Goal: Task Accomplishment & Management: Complete application form

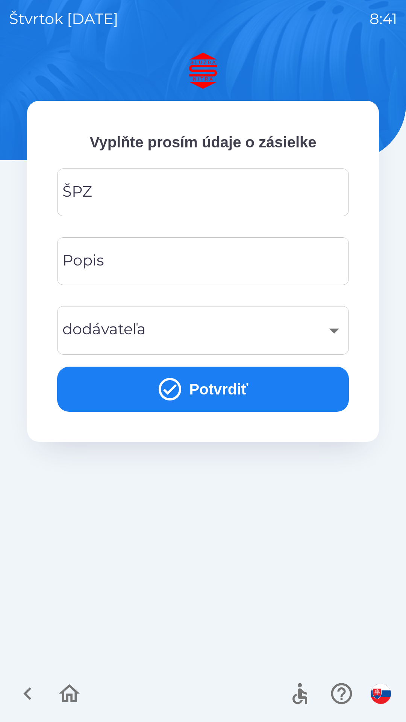
click at [118, 187] on input "ŠPZ" at bounding box center [203, 193] width 274 height 30
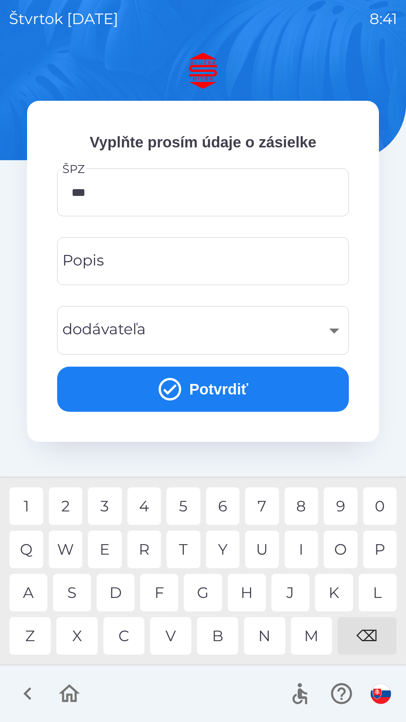
click at [381, 505] on div "0" at bounding box center [380, 506] width 34 height 38
click at [182, 505] on div "5" at bounding box center [184, 506] width 34 height 38
type input "*******"
click at [311, 636] on div "M" at bounding box center [311, 636] width 41 height 38
click at [120, 262] on input "Popis" at bounding box center [203, 261] width 274 height 30
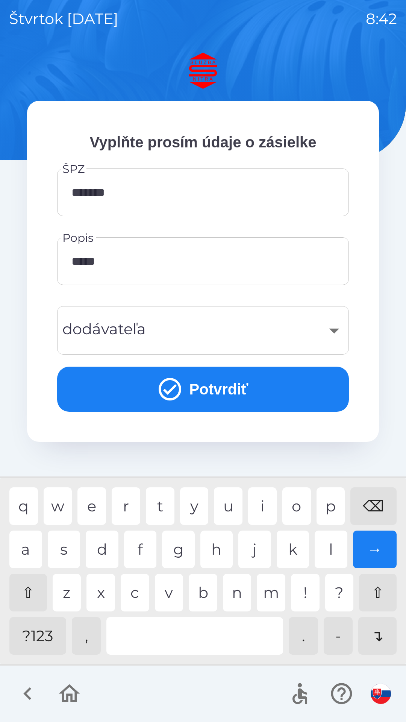
click at [300, 506] on div "o" at bounding box center [296, 506] width 29 height 38
click at [239, 598] on div "n" at bounding box center [237, 593] width 29 height 38
type input "*******"
click at [191, 502] on div "y" at bounding box center [194, 506] width 29 height 38
click at [198, 334] on div "​" at bounding box center [203, 330] width 274 height 30
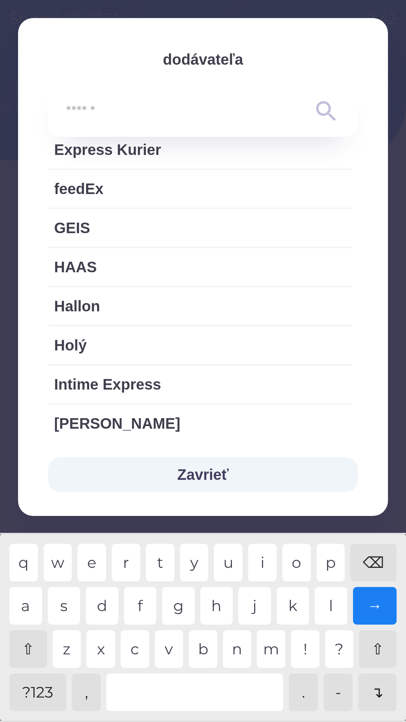
scroll to position [592, 0]
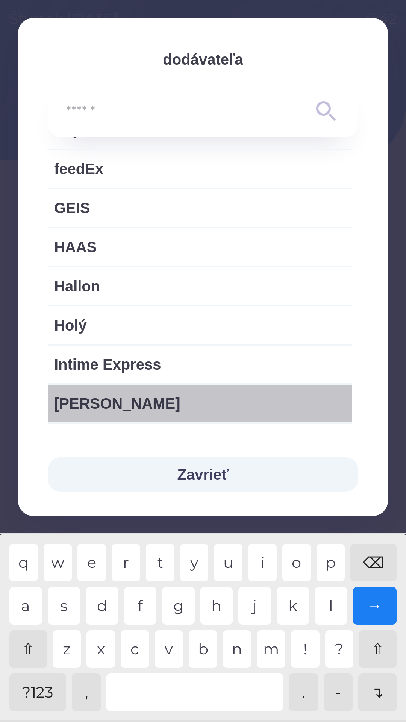
click at [130, 403] on span "[PERSON_NAME]" at bounding box center [200, 403] width 292 height 23
type input "***"
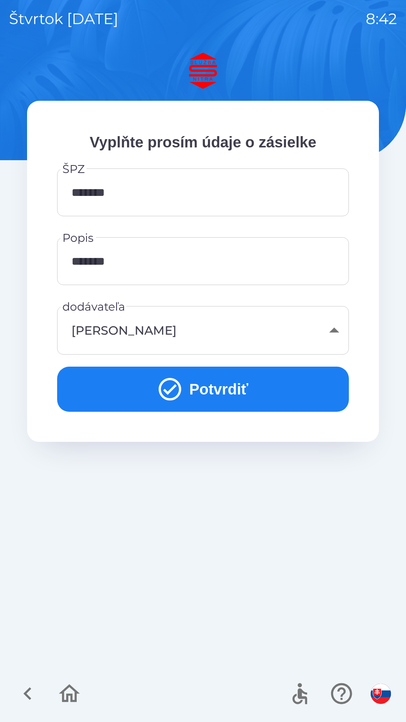
click at [220, 388] on button "Potvrdiť" at bounding box center [203, 389] width 292 height 45
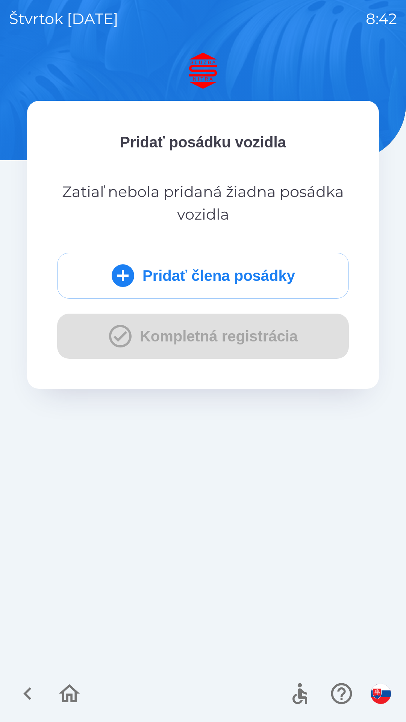
click at [159, 272] on button "Pridať člena posádky" at bounding box center [203, 276] width 292 height 46
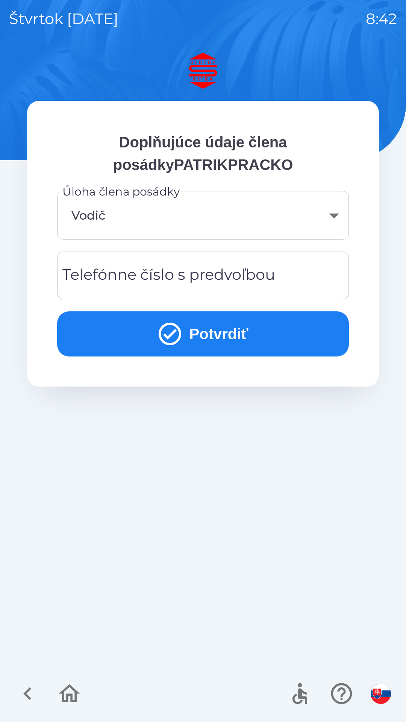
click at [105, 278] on div "Telefónne číslo s predvoľbou Telefónne číslo s predvoľbou" at bounding box center [203, 276] width 292 height 48
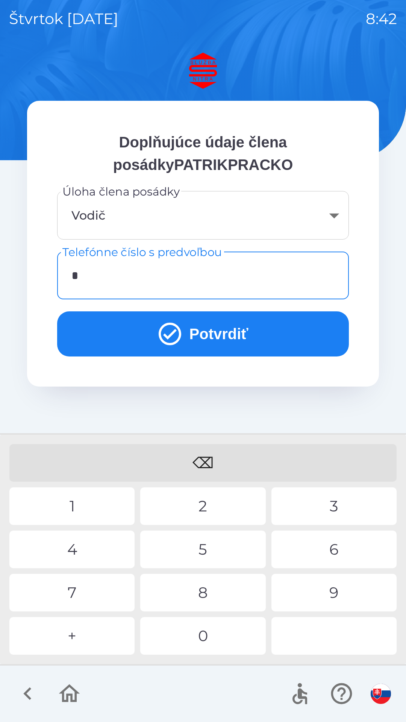
click at [205, 636] on div "0" at bounding box center [202, 636] width 125 height 38
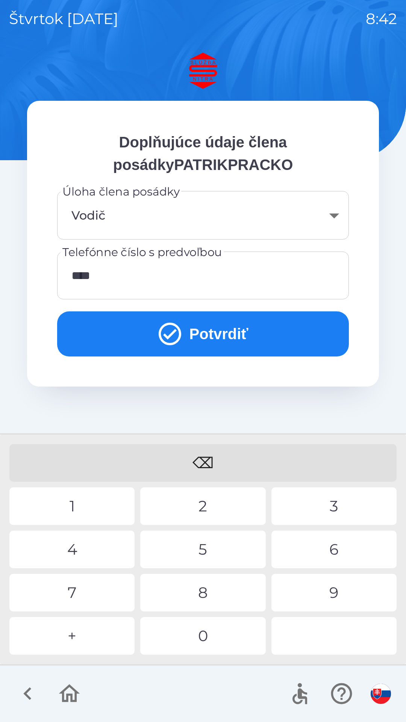
click at [209, 589] on div "8" at bounding box center [202, 593] width 125 height 38
click at [209, 504] on div "2" at bounding box center [202, 506] width 125 height 38
click at [207, 326] on button "Potvrdiť" at bounding box center [203, 333] width 292 height 45
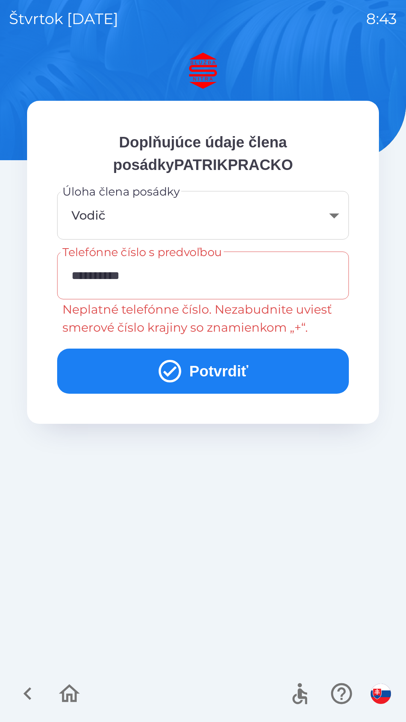
click at [152, 271] on input "**********" at bounding box center [203, 276] width 274 height 30
click at [153, 279] on input "**********" at bounding box center [203, 276] width 274 height 30
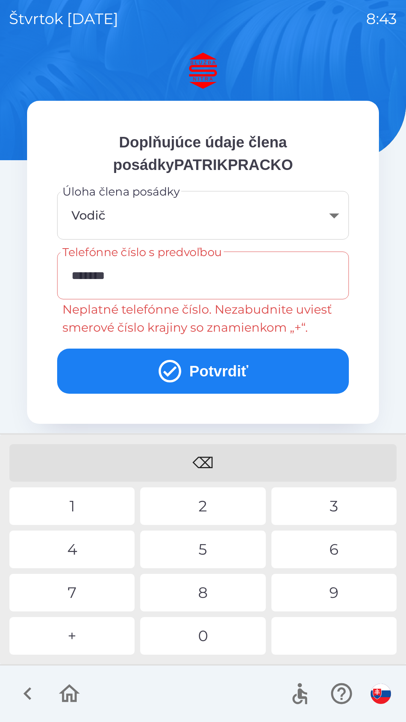
click at [209, 465] on div "⌫" at bounding box center [202, 463] width 387 height 38
click at [207, 463] on div "⌫" at bounding box center [202, 463] width 387 height 38
click at [210, 466] on div "⌫" at bounding box center [202, 463] width 387 height 38
type input "*"
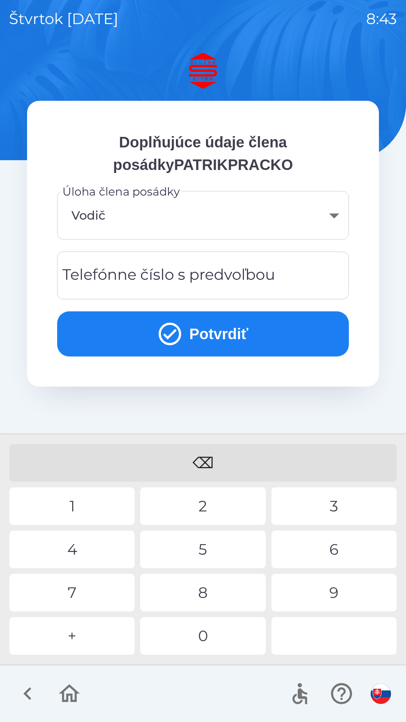
click at [206, 467] on div "⌫" at bounding box center [202, 463] width 387 height 38
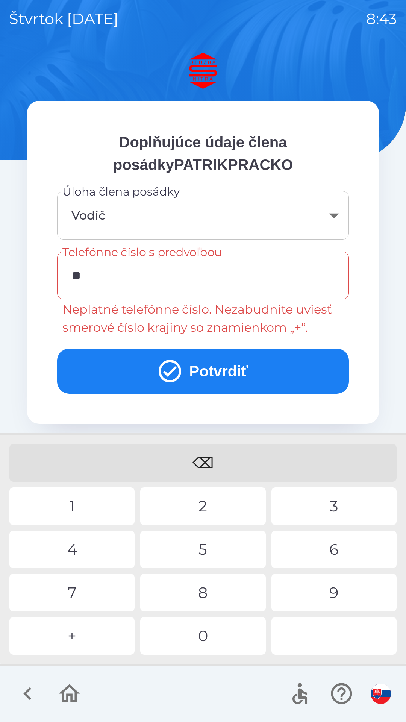
click at [83, 548] on div "4" at bounding box center [71, 550] width 125 height 38
click at [206, 639] on div "0" at bounding box center [202, 636] width 125 height 38
click at [210, 595] on div "8" at bounding box center [202, 593] width 125 height 38
click at [206, 547] on div "5" at bounding box center [202, 550] width 125 height 38
click at [209, 548] on div "5" at bounding box center [202, 550] width 125 height 38
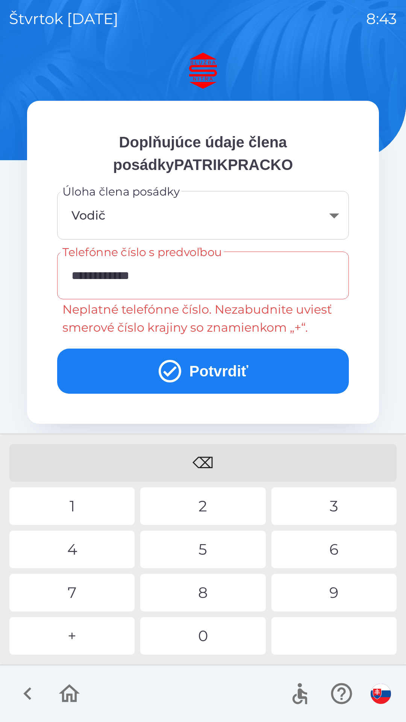
type input "**********"
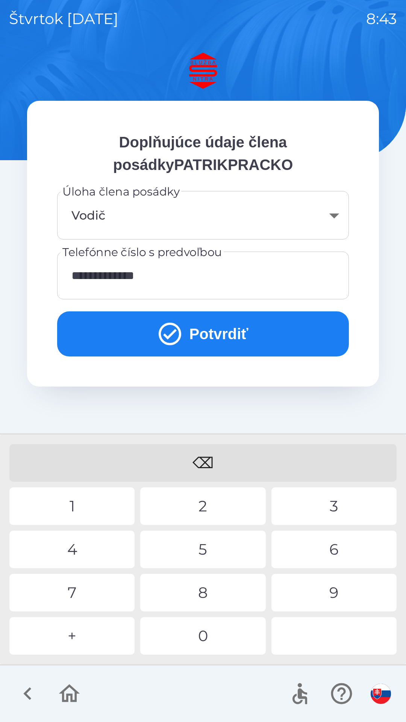
click at [202, 334] on button "Potvrdiť" at bounding box center [203, 333] width 292 height 45
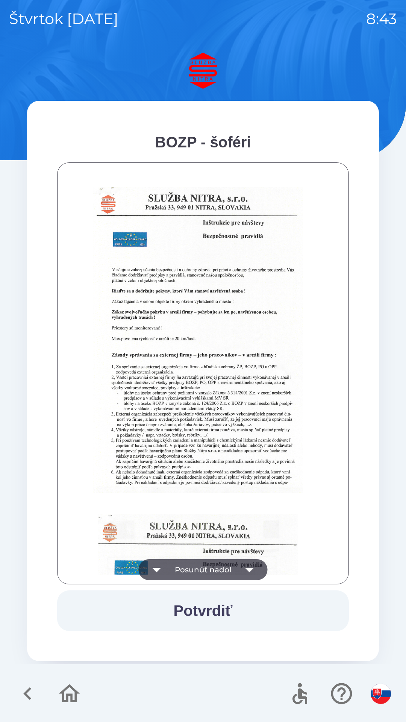
click at [250, 568] on icon "button" at bounding box center [249, 570] width 9 height 5
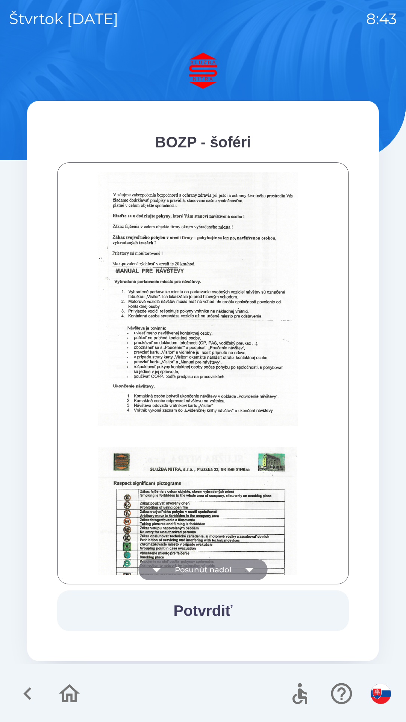
click at [249, 568] on icon "button" at bounding box center [249, 570] width 9 height 5
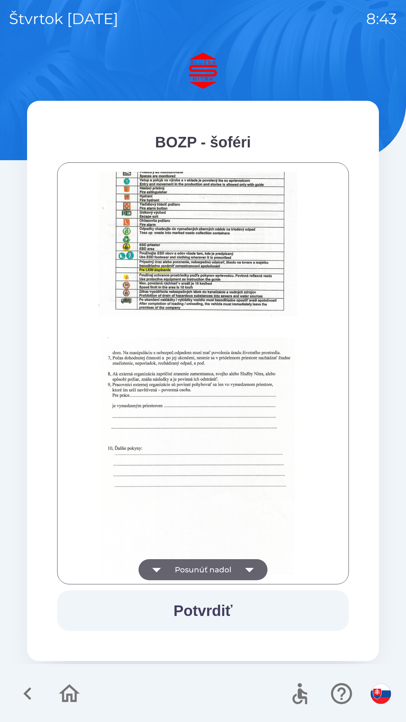
click at [249, 572] on icon "button" at bounding box center [249, 570] width 9 height 5
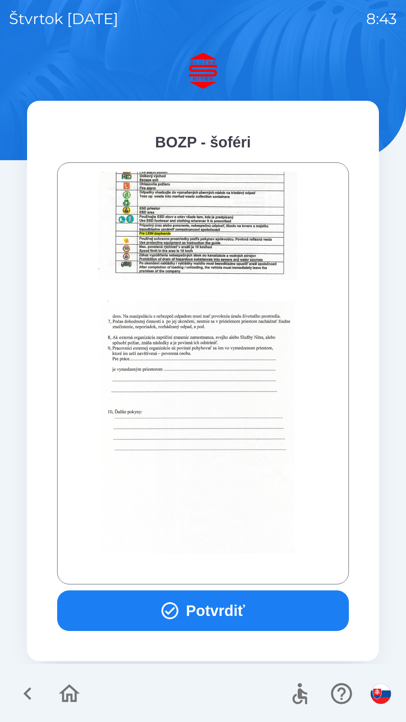
click at [220, 599] on button "Potvrdiť" at bounding box center [203, 610] width 292 height 41
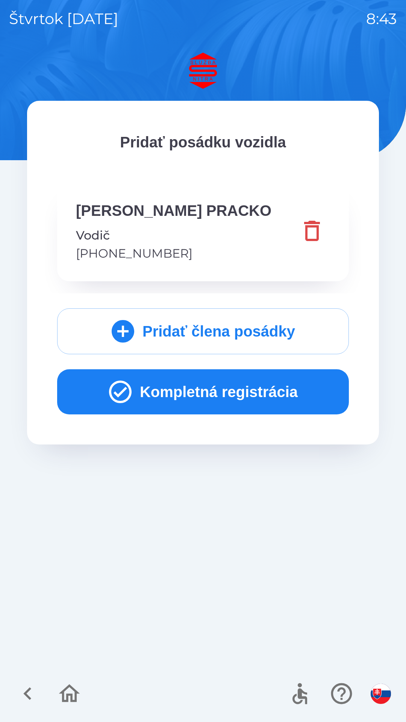
click at [198, 399] on button "Kompletná registrácia" at bounding box center [203, 391] width 292 height 45
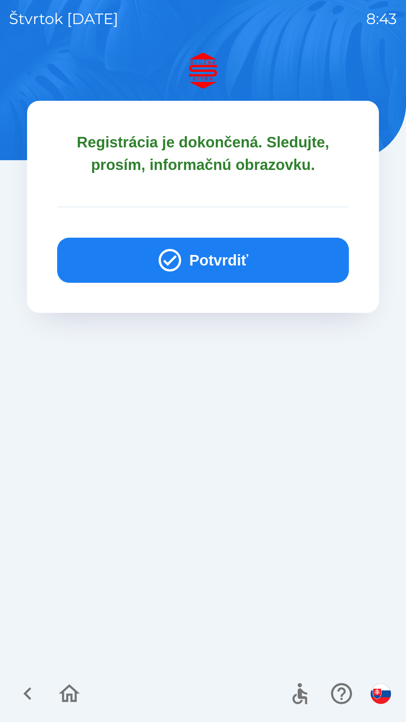
click at [215, 263] on button "Potvrdiť" at bounding box center [203, 260] width 292 height 45
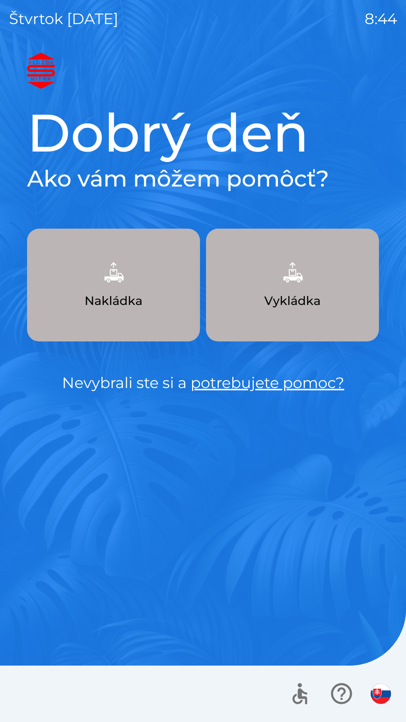
click at [300, 297] on p "Vykládka" at bounding box center [292, 301] width 56 height 18
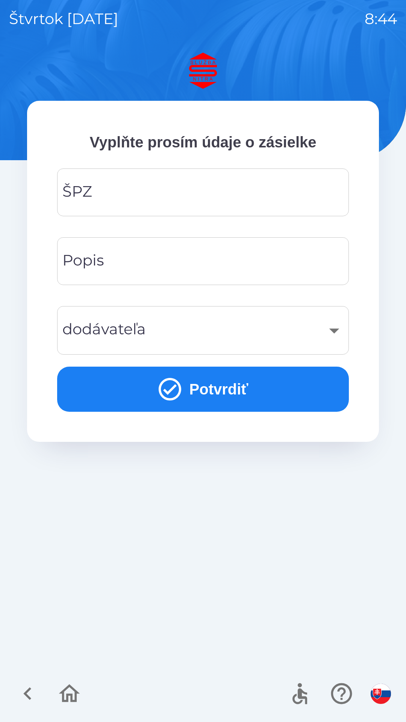
click at [123, 194] on input "ŠPZ" at bounding box center [203, 193] width 274 height 30
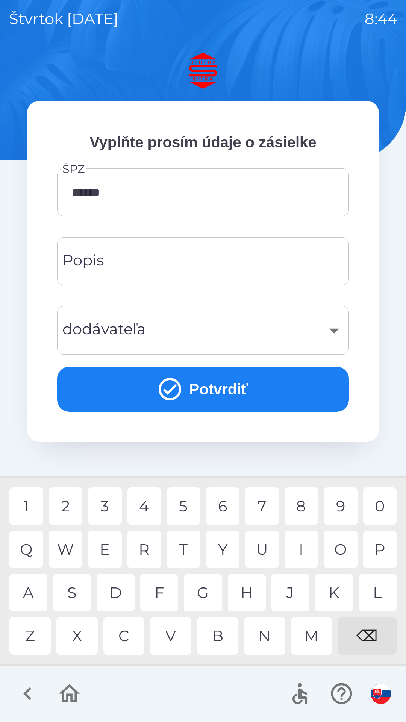
click at [246, 589] on div "H" at bounding box center [247, 593] width 38 height 38
type input "*******"
click at [118, 259] on input "Popis" at bounding box center [203, 261] width 274 height 30
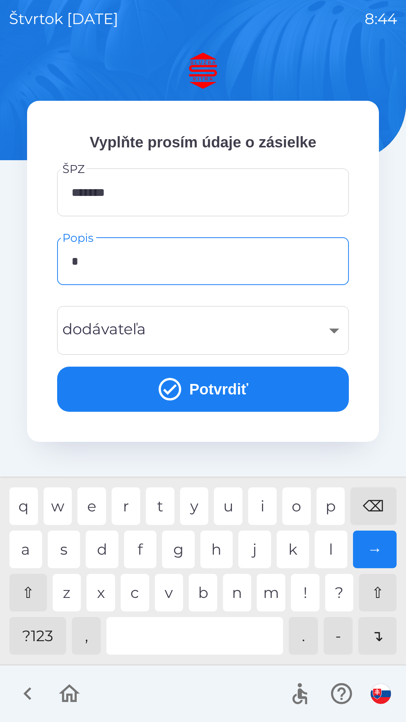
click at [296, 550] on div "k" at bounding box center [293, 550] width 33 height 38
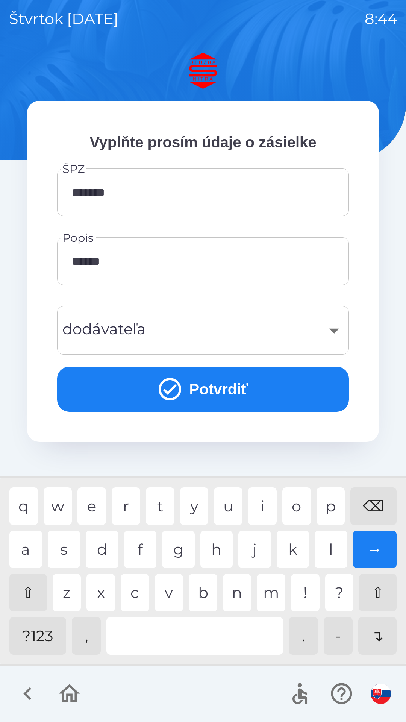
type input "*******"
click at [213, 333] on div "​" at bounding box center [203, 330] width 274 height 30
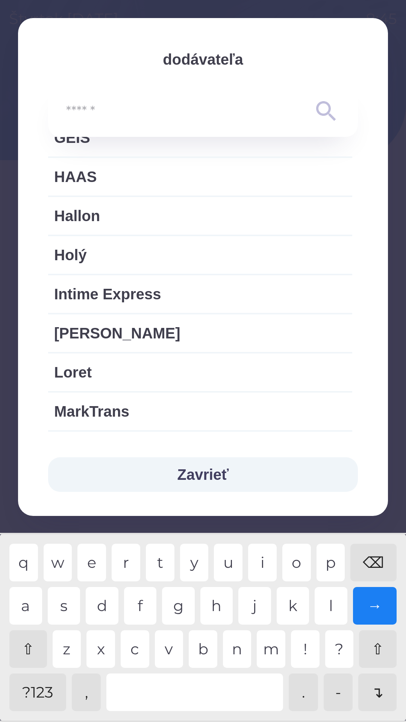
scroll to position [627, 0]
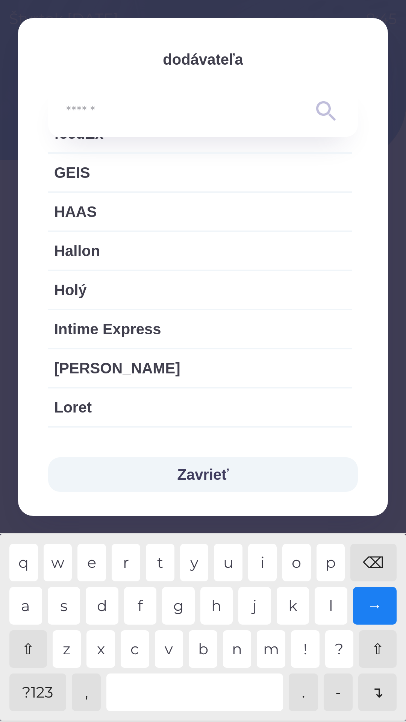
click at [121, 369] on span "[PERSON_NAME]" at bounding box center [200, 368] width 292 height 23
type input "***"
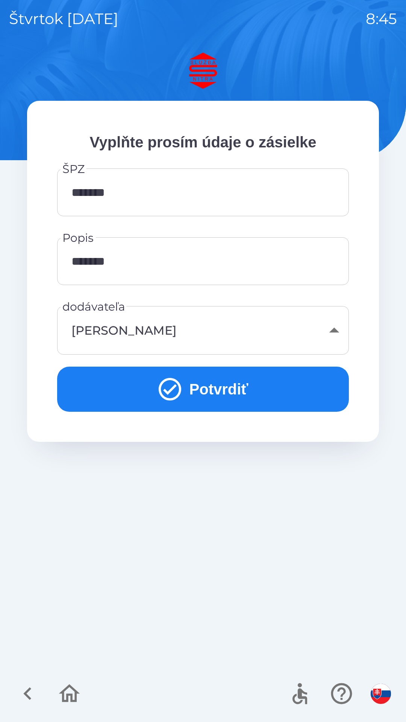
click at [222, 380] on button "Potvrdiť" at bounding box center [203, 389] width 292 height 45
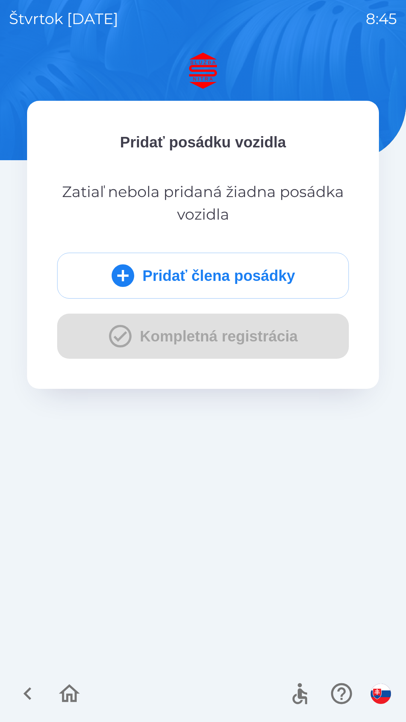
click at [197, 266] on button "Pridať člena posádky" at bounding box center [203, 276] width 292 height 46
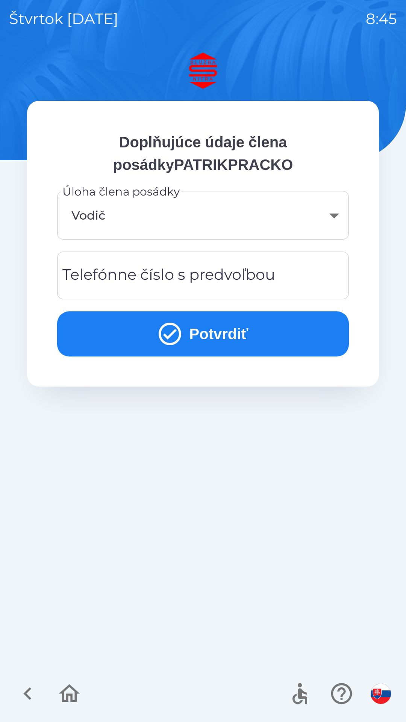
click at [114, 275] on div "Telefónne číslo s predvoľbou Telefónne číslo s predvoľbou" at bounding box center [203, 276] width 292 height 48
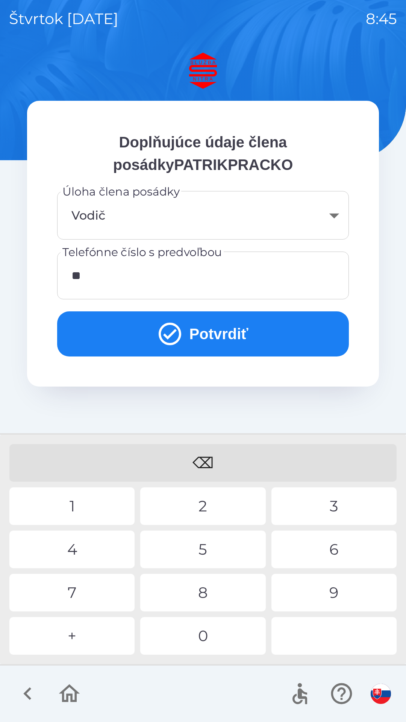
click at [92, 549] on div "4" at bounding box center [71, 550] width 125 height 38
click at [333, 596] on div "9" at bounding box center [334, 593] width 125 height 38
click at [203, 590] on div "8" at bounding box center [202, 593] width 125 height 38
type input "**********"
click at [200, 551] on div "5" at bounding box center [202, 550] width 125 height 38
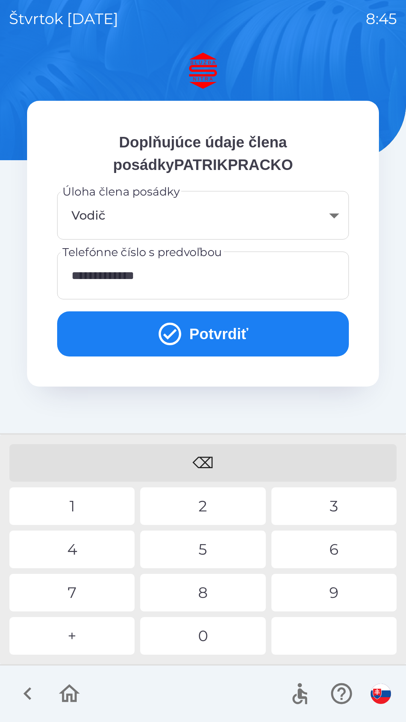
click at [208, 332] on button "Potvrdiť" at bounding box center [203, 333] width 292 height 45
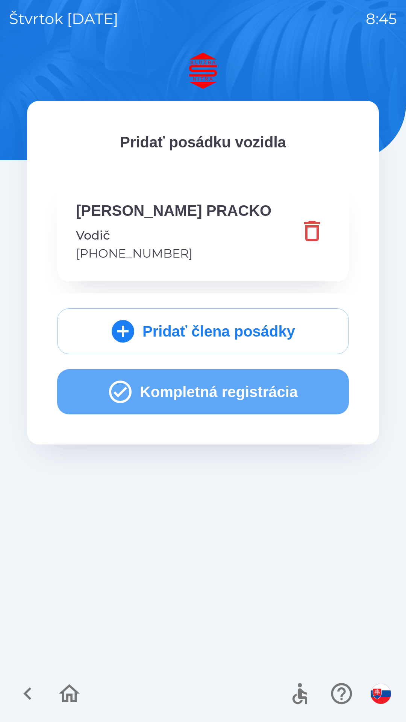
click at [193, 391] on button "Kompletná registrácia" at bounding box center [203, 391] width 292 height 45
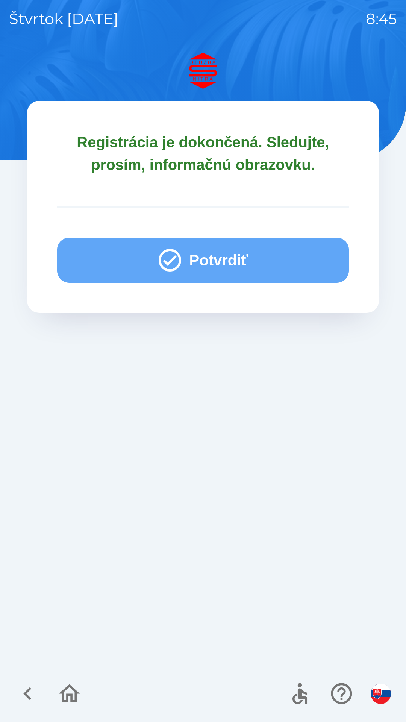
click at [203, 261] on button "Potvrdiť" at bounding box center [203, 260] width 292 height 45
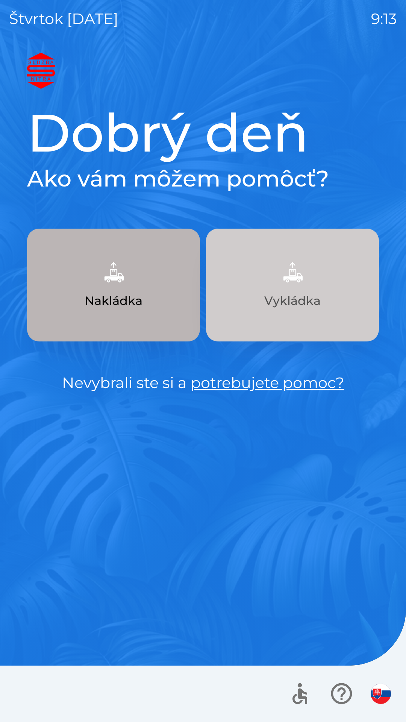
click at [295, 277] on img "button" at bounding box center [292, 272] width 33 height 33
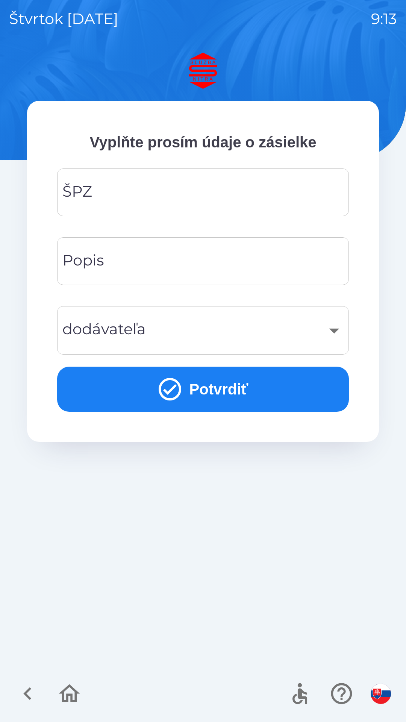
click at [106, 194] on input "ŠPZ" at bounding box center [203, 193] width 274 height 30
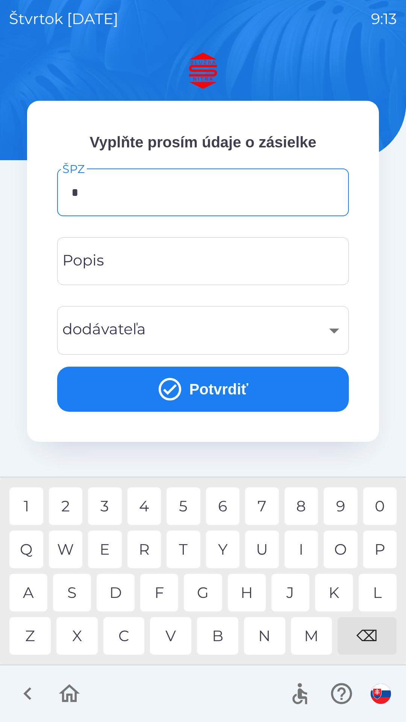
click at [77, 590] on div "S" at bounding box center [72, 593] width 38 height 38
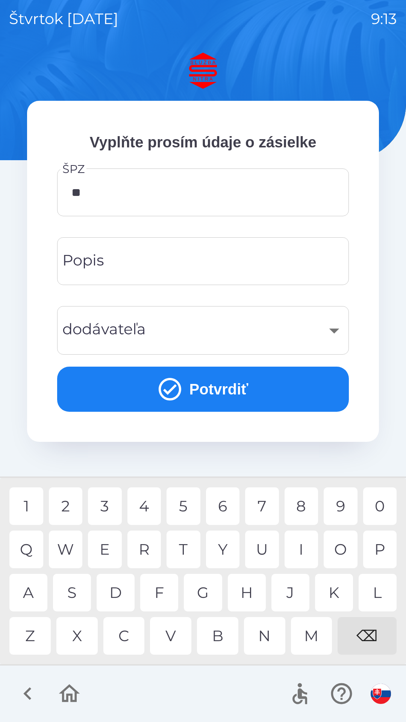
click at [131, 634] on div "C" at bounding box center [123, 636] width 41 height 38
click at [68, 505] on div "2" at bounding box center [66, 506] width 34 height 38
click at [342, 502] on div "9" at bounding box center [341, 506] width 34 height 38
click at [219, 637] on div "B" at bounding box center [217, 636] width 41 height 38
type input "*******"
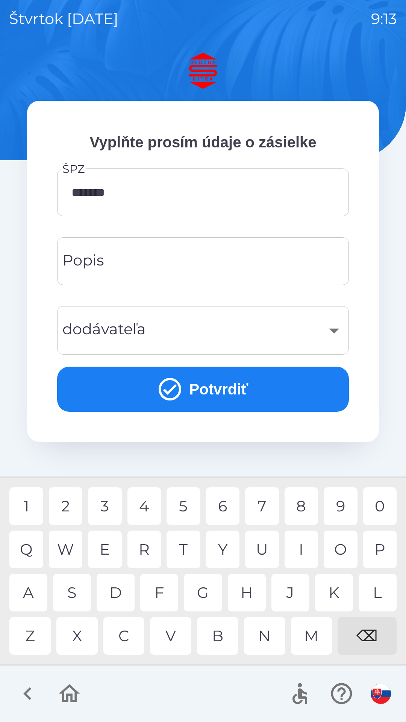
click at [291, 594] on div "J" at bounding box center [291, 593] width 38 height 38
click at [117, 254] on input "Popis" at bounding box center [203, 261] width 274 height 30
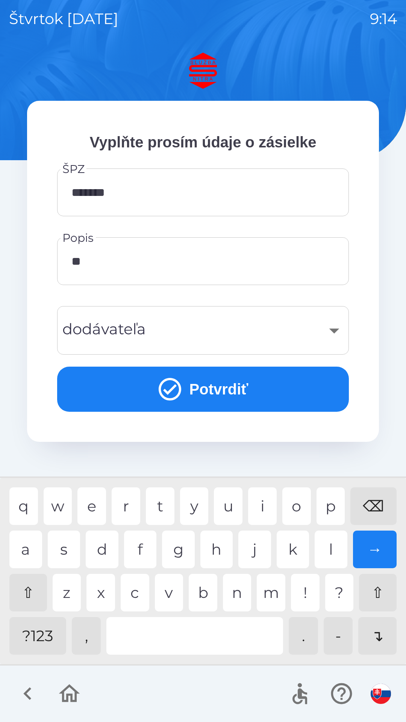
click at [339, 507] on div "p" at bounding box center [331, 506] width 29 height 38
click at [335, 549] on div "l" at bounding box center [331, 550] width 33 height 38
click at [162, 499] on div "t" at bounding box center [160, 506] width 29 height 38
type input "*******"
click at [196, 505] on div "y" at bounding box center [194, 506] width 29 height 38
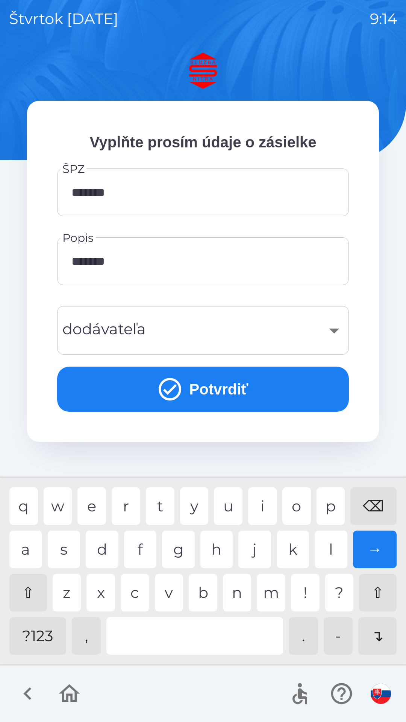
click at [335, 330] on div "​" at bounding box center [203, 330] width 274 height 30
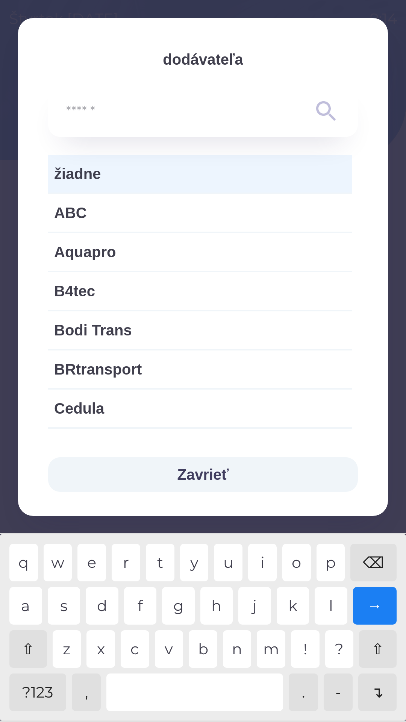
click at [322, 114] on icon at bounding box center [326, 111] width 20 height 20
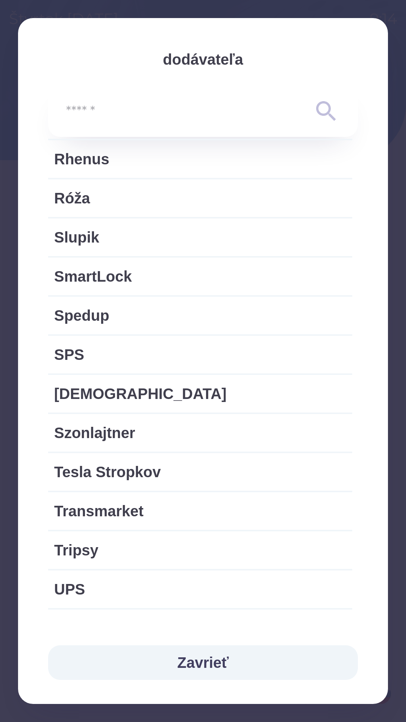
scroll to position [1364, 0]
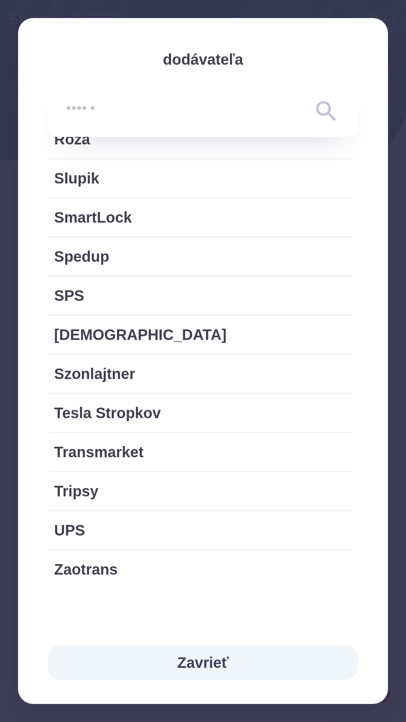
click at [210, 675] on button "Zavrieť" at bounding box center [203, 662] width 310 height 35
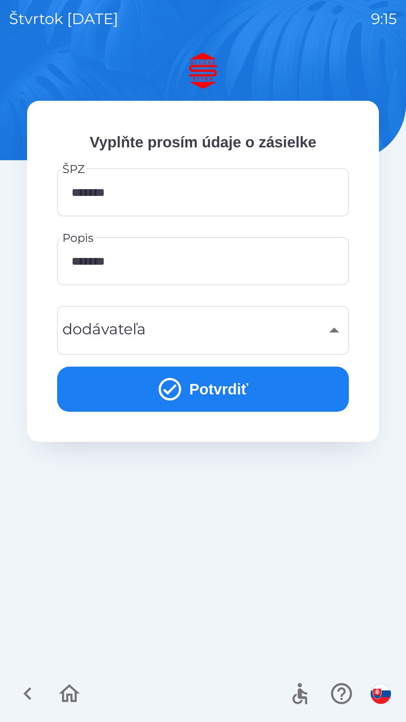
click at [226, 390] on button "Potvrdiť" at bounding box center [203, 389] width 292 height 45
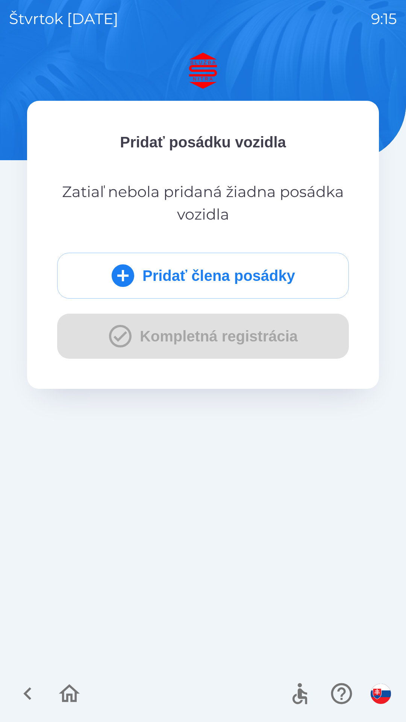
click at [123, 277] on icon "submit" at bounding box center [123, 275] width 23 height 23
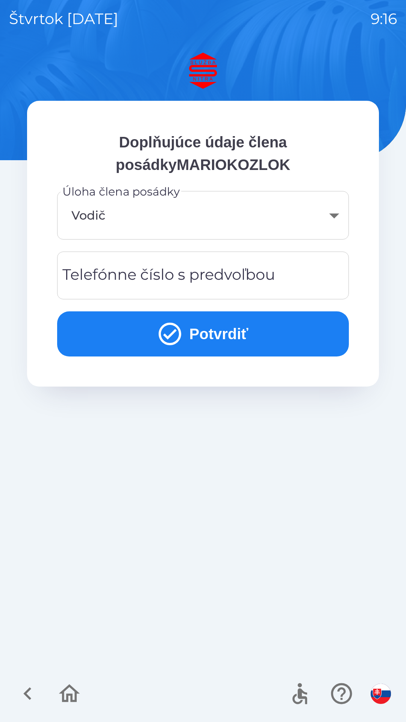
click at [153, 282] on div "Telefónne číslo s predvoľbou Telefónne číslo s predvoľbou" at bounding box center [203, 276] width 292 height 48
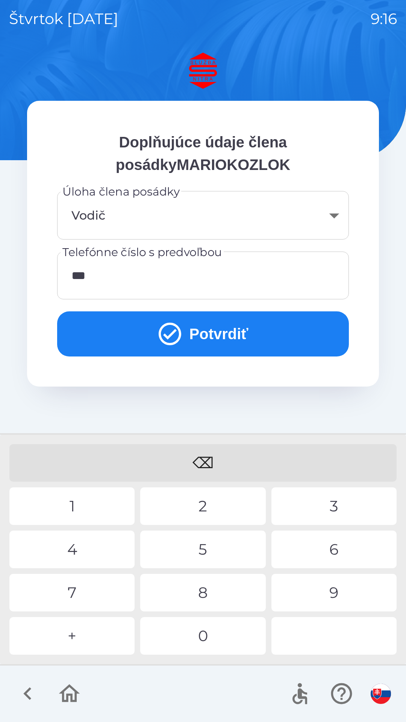
click at [77, 551] on div "4" at bounding box center [71, 550] width 125 height 38
click at [208, 505] on div "2" at bounding box center [202, 506] width 125 height 38
click at [81, 548] on div "4" at bounding box center [71, 550] width 125 height 38
click at [206, 637] on div "0" at bounding box center [202, 636] width 125 height 38
click at [85, 592] on div "7" at bounding box center [71, 593] width 125 height 38
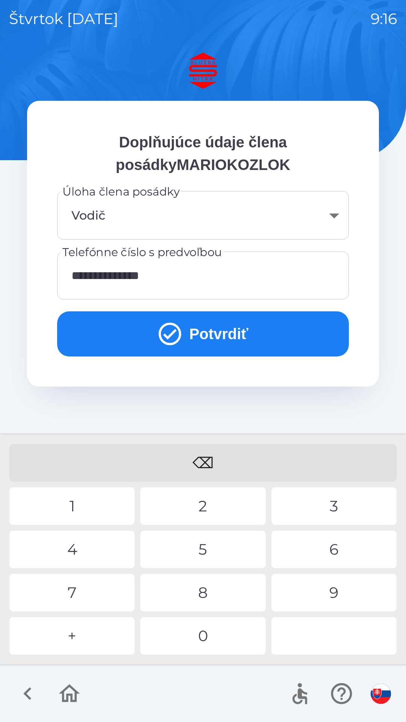
click at [340, 503] on div "3" at bounding box center [334, 506] width 125 height 38
click at [184, 346] on button "Potvrdiť" at bounding box center [203, 333] width 292 height 45
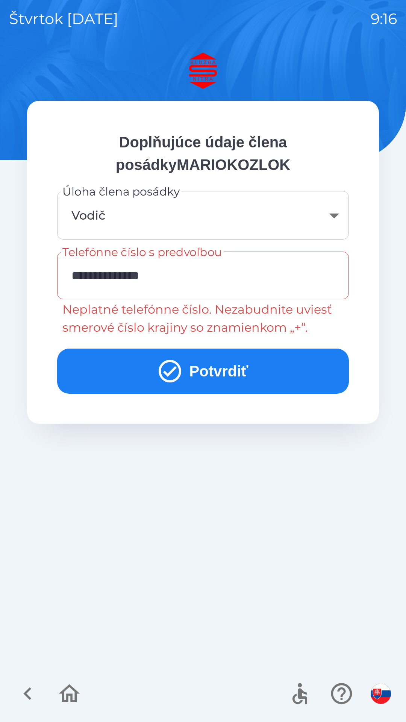
click at [252, 270] on input "**********" at bounding box center [203, 276] width 274 height 30
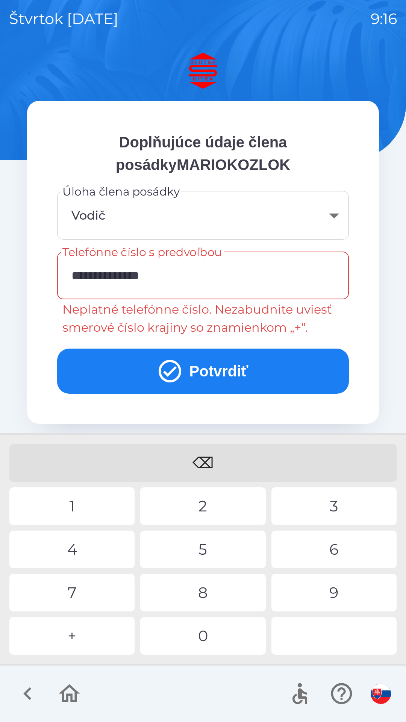
click at [108, 277] on input "**********" at bounding box center [203, 276] width 274 height 30
click at [214, 457] on div "⌫" at bounding box center [202, 463] width 387 height 38
click at [234, 370] on button "Potvrdiť" at bounding box center [203, 371] width 292 height 45
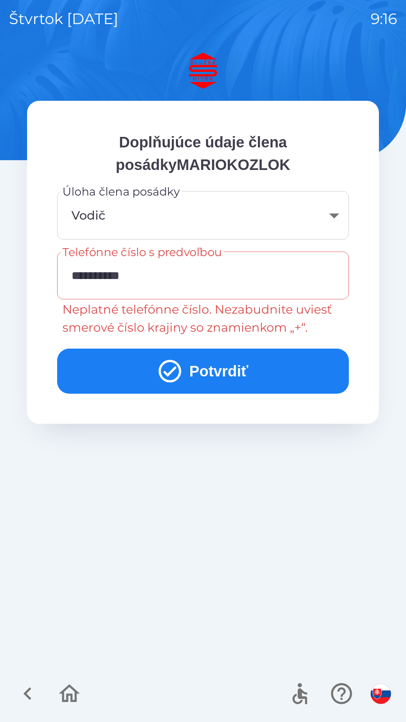
click at [80, 271] on input "**********" at bounding box center [203, 276] width 274 height 30
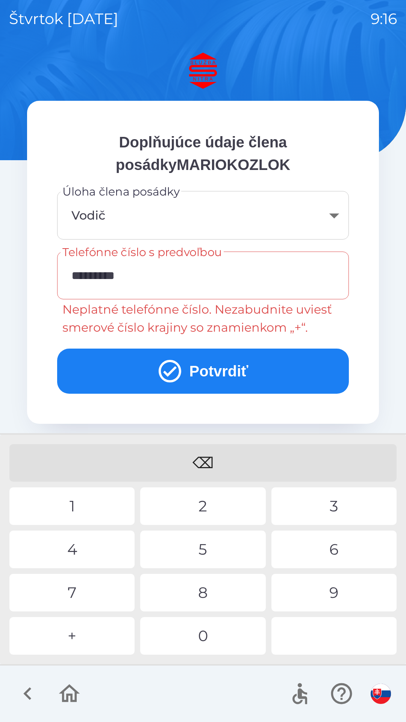
click at [82, 272] on input "*********" at bounding box center [203, 276] width 274 height 30
click at [208, 458] on div "⌫" at bounding box center [202, 463] width 387 height 38
click at [73, 276] on input "********" at bounding box center [203, 276] width 274 height 30
click at [212, 504] on div "2" at bounding box center [202, 506] width 125 height 38
click at [71, 504] on div "1" at bounding box center [71, 506] width 125 height 38
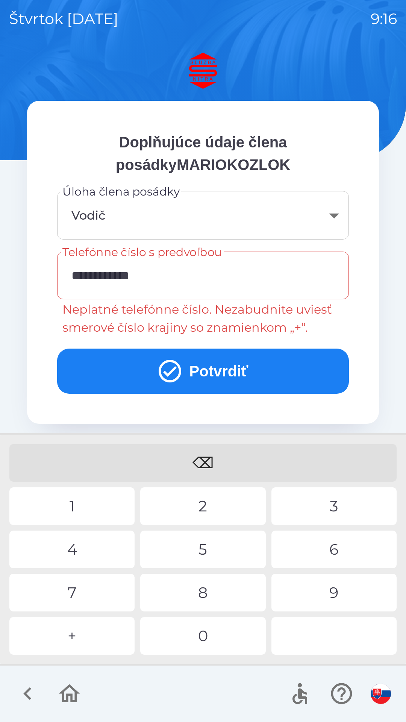
click at [159, 272] on input "**********" at bounding box center [203, 276] width 274 height 30
type input "**********"
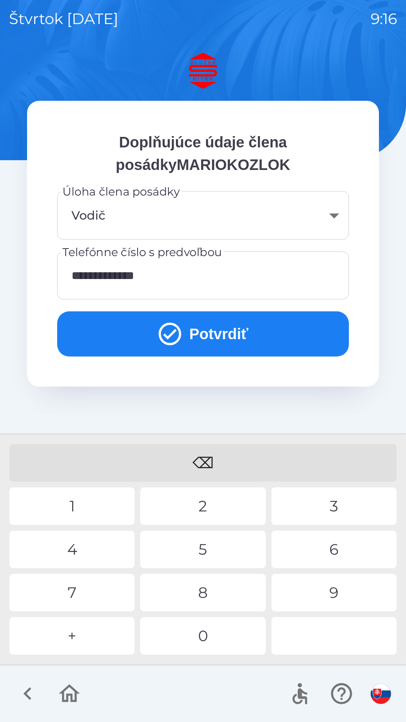
click at [246, 338] on button "Potvrdiť" at bounding box center [203, 333] width 292 height 45
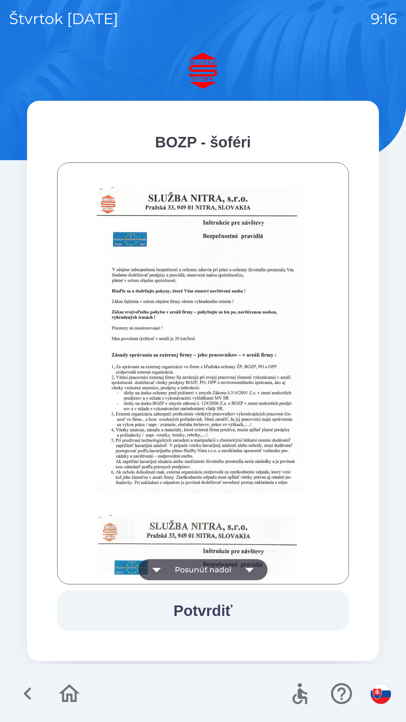
click at [251, 569] on icon "button" at bounding box center [249, 570] width 9 height 5
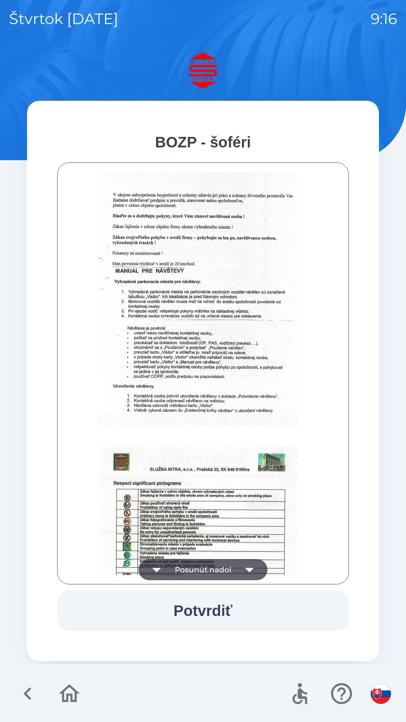
click at [246, 566] on icon "button" at bounding box center [249, 569] width 21 height 21
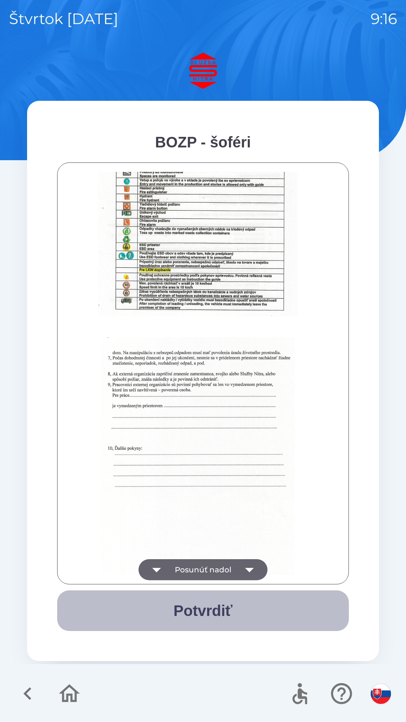
click at [220, 616] on button "Potvrdiť" at bounding box center [203, 610] width 292 height 41
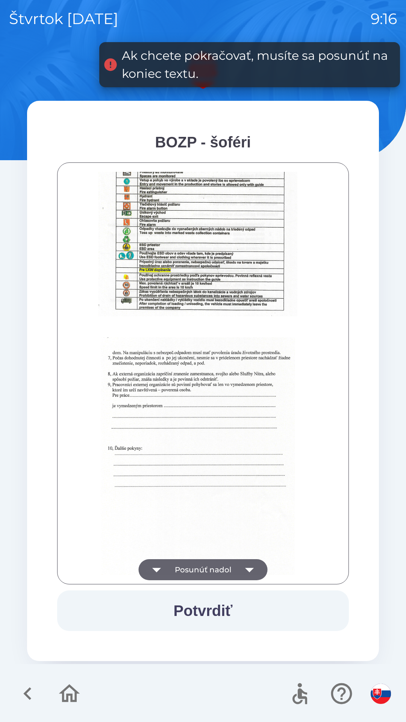
click at [247, 569] on icon "button" at bounding box center [249, 570] width 9 height 5
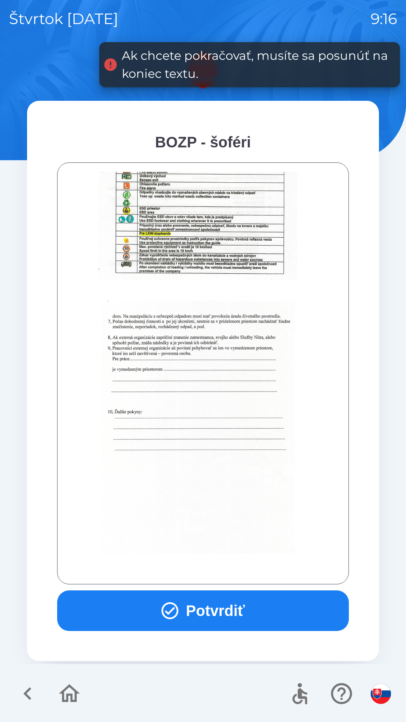
click at [235, 624] on button "Potvrdiť" at bounding box center [203, 610] width 292 height 41
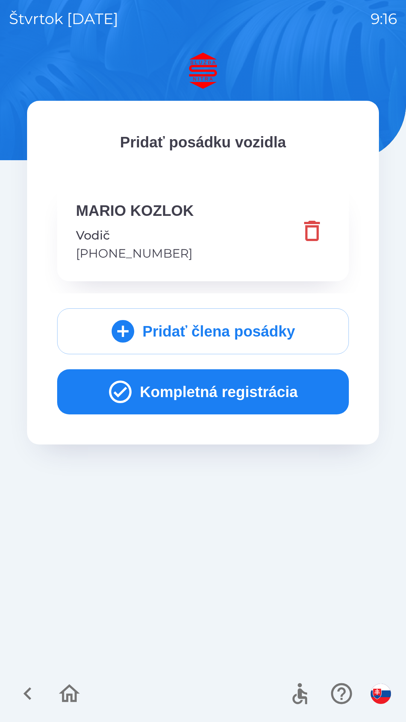
click at [279, 396] on button "Kompletná registrácia" at bounding box center [203, 391] width 292 height 45
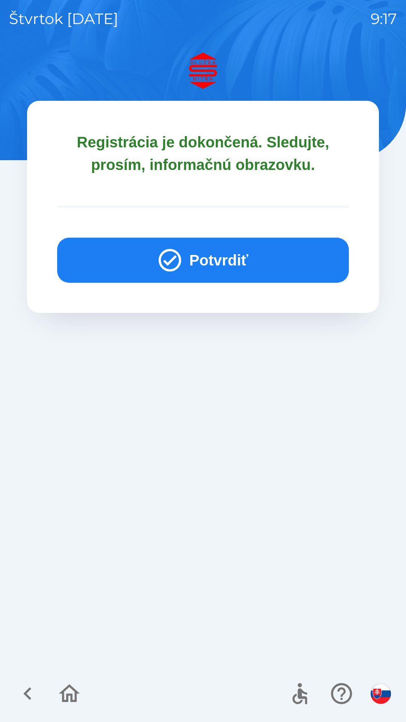
click at [173, 257] on icon "button" at bounding box center [170, 260] width 23 height 23
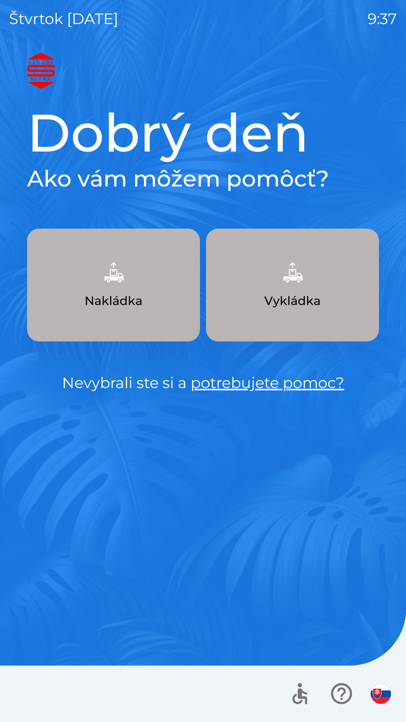
click at [386, 689] on img "button" at bounding box center [381, 694] width 20 height 20
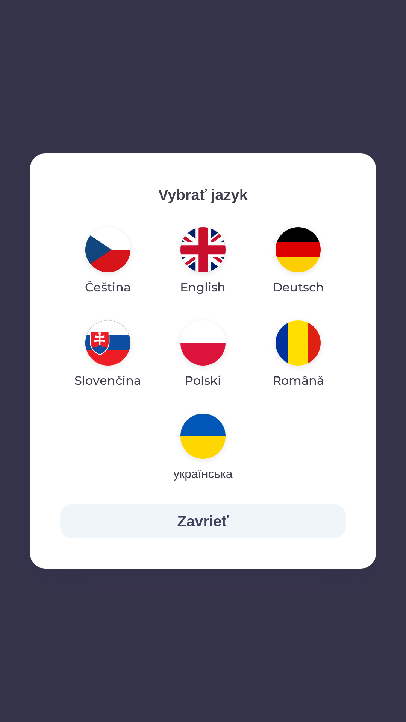
click at [300, 353] on img "button" at bounding box center [298, 342] width 45 height 45
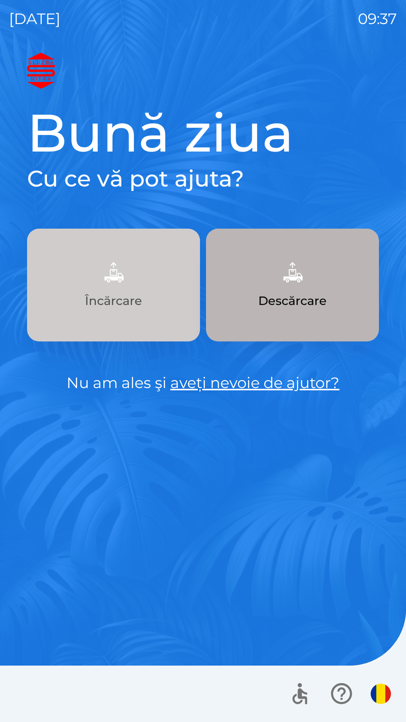
click at [118, 284] on img "button" at bounding box center [113, 272] width 33 height 33
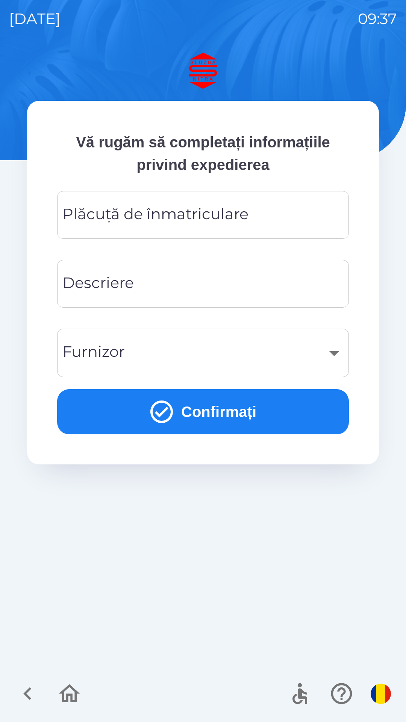
click at [234, 211] on div "Plăcuță de înmatriculare Plăcuță de înmatriculare" at bounding box center [203, 215] width 292 height 48
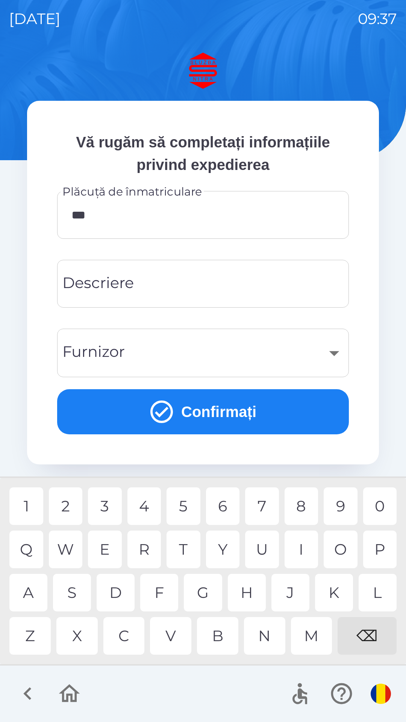
click at [381, 509] on div "0" at bounding box center [380, 506] width 34 height 38
click at [129, 636] on div "C" at bounding box center [123, 636] width 41 height 38
type input "*******"
click at [225, 634] on div "B" at bounding box center [217, 636] width 41 height 38
click at [212, 278] on input "Descriere" at bounding box center [203, 284] width 274 height 30
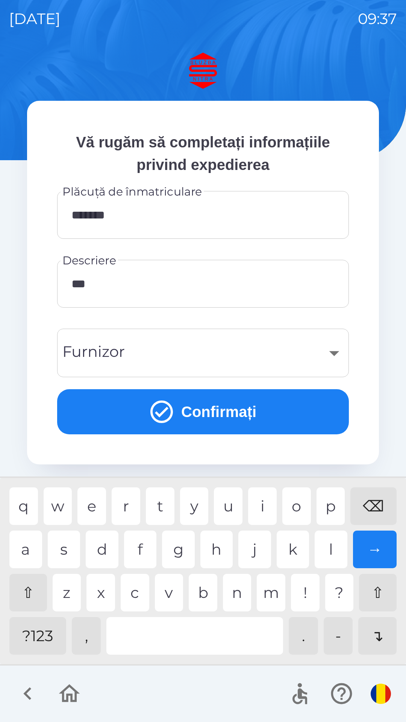
click at [202, 595] on div "b" at bounding box center [203, 593] width 29 height 38
type input "****"
click at [339, 354] on div "​" at bounding box center [203, 353] width 274 height 30
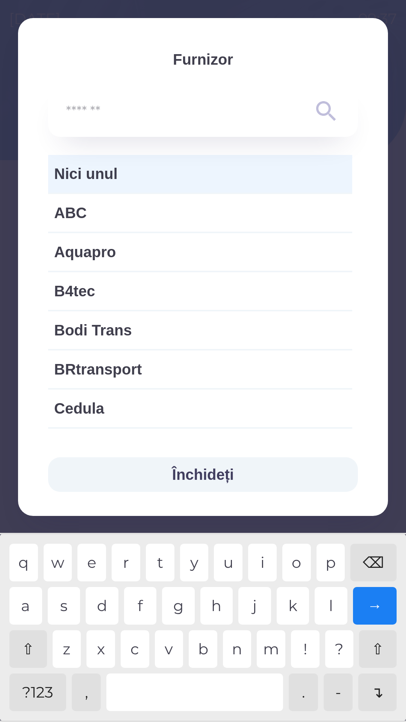
click at [216, 474] on button "Închideți" at bounding box center [203, 474] width 310 height 35
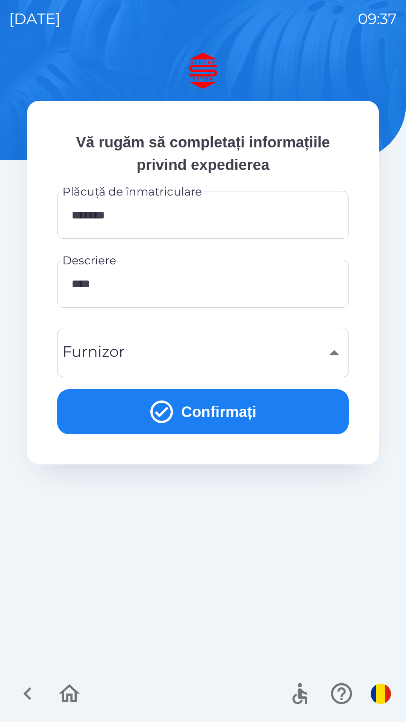
click at [227, 413] on button "Confirmați" at bounding box center [203, 411] width 292 height 45
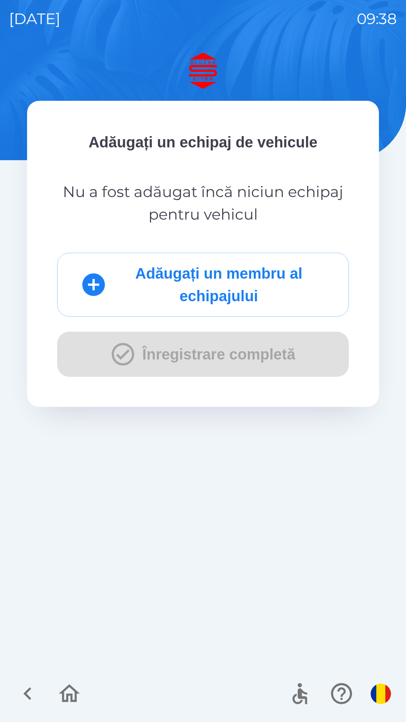
click at [216, 284] on button "Adăugați un membru al echipajului" at bounding box center [203, 285] width 292 height 64
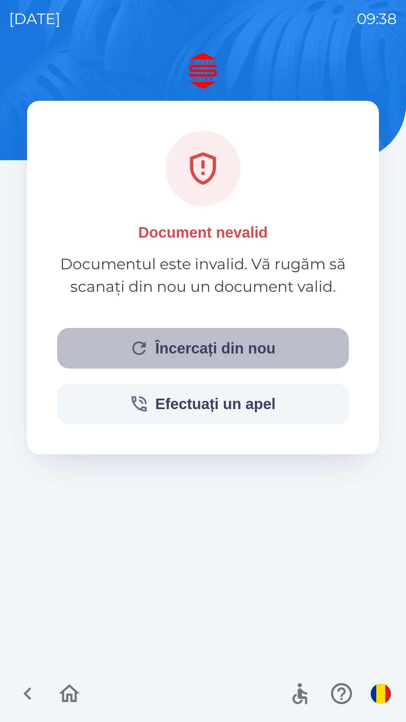
click at [214, 344] on button "Încercați din nou" at bounding box center [203, 348] width 292 height 41
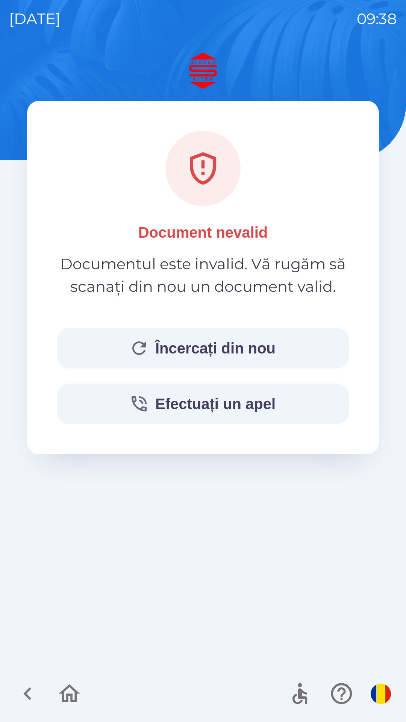
click at [214, 344] on button "Încercați din nou" at bounding box center [203, 348] width 292 height 41
click at [212, 350] on button "Încercați din nou" at bounding box center [203, 348] width 292 height 41
click at [215, 346] on button "Încercați din nou" at bounding box center [203, 348] width 292 height 41
click at [218, 346] on button "Încercați din nou" at bounding box center [203, 348] width 292 height 41
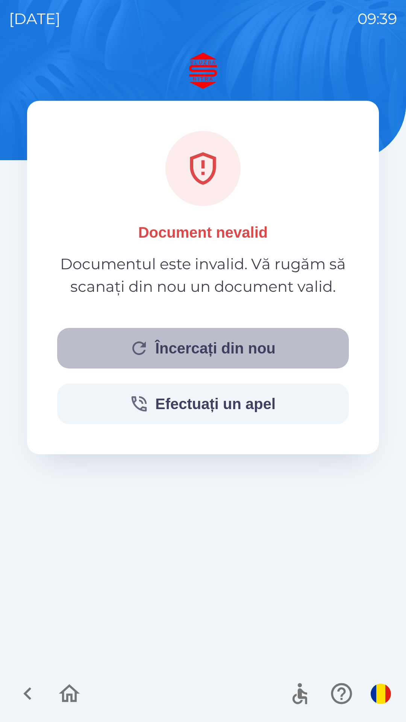
click at [206, 350] on button "Încercați din nou" at bounding box center [203, 348] width 292 height 41
click at [244, 343] on button "Încercați din nou" at bounding box center [203, 348] width 292 height 41
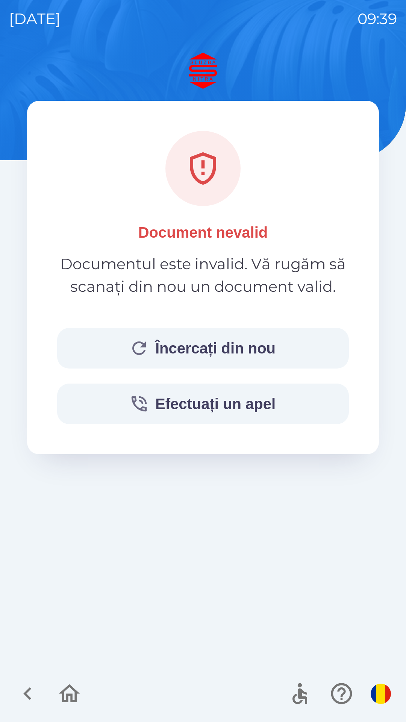
click at [212, 349] on button "Încercați din nou" at bounding box center [203, 348] width 292 height 41
click at [220, 345] on button "Încercați din nou" at bounding box center [203, 348] width 292 height 41
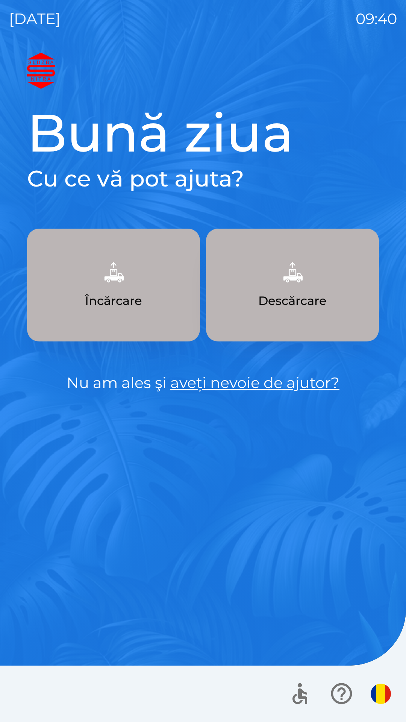
click at [134, 293] on p "Încărcare" at bounding box center [113, 301] width 57 height 18
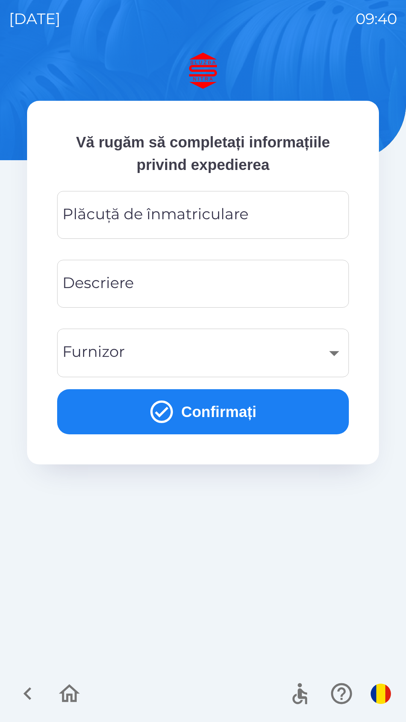
click at [228, 209] on div "Plăcuță de înmatriculare Plăcuță de înmatriculare" at bounding box center [203, 215] width 292 height 48
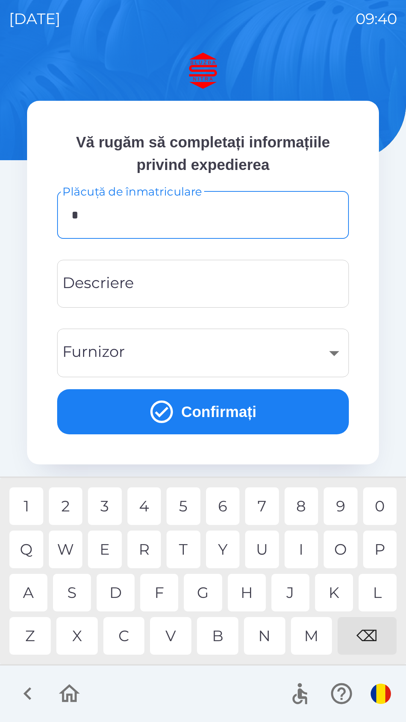
click at [218, 636] on div "B" at bounding box center [217, 636] width 41 height 38
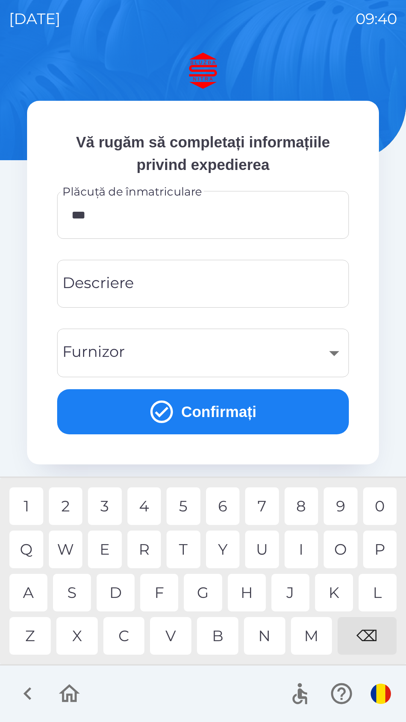
click at [380, 510] on div "0" at bounding box center [380, 506] width 34 height 38
click at [163, 594] on div "F" at bounding box center [159, 593] width 38 height 38
type input "*******"
click at [200, 277] on input "Descriere" at bounding box center [203, 284] width 274 height 30
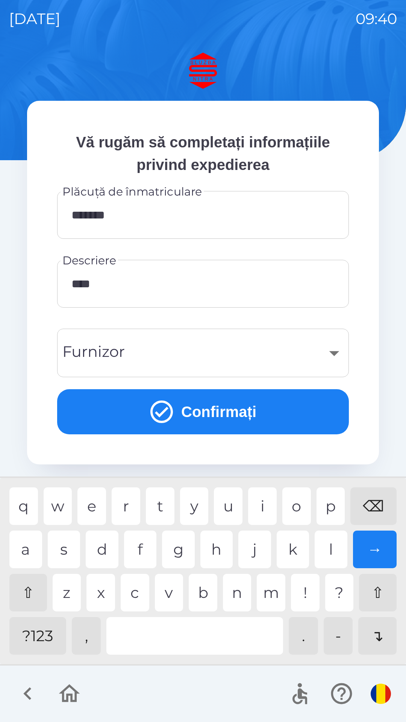
click at [265, 506] on div "i" at bounding box center [262, 506] width 29 height 38
click at [293, 505] on div "o" at bounding box center [296, 506] width 29 height 38
type input "******"
click at [241, 594] on div "n" at bounding box center [237, 593] width 29 height 38
click at [228, 405] on button "Confirmați" at bounding box center [203, 411] width 292 height 45
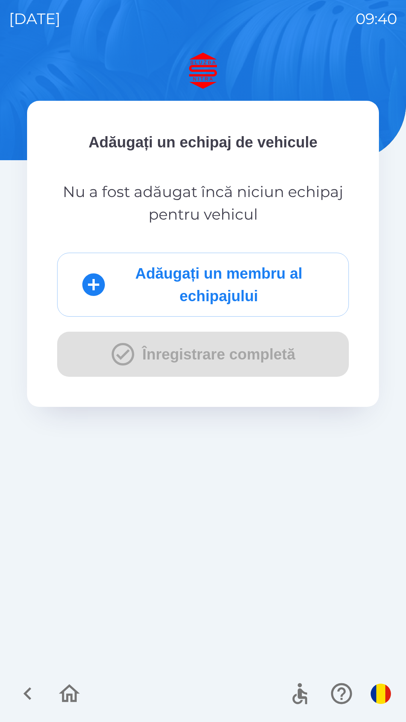
click at [227, 282] on button "Adăugați un membru al echipajului" at bounding box center [203, 285] width 292 height 64
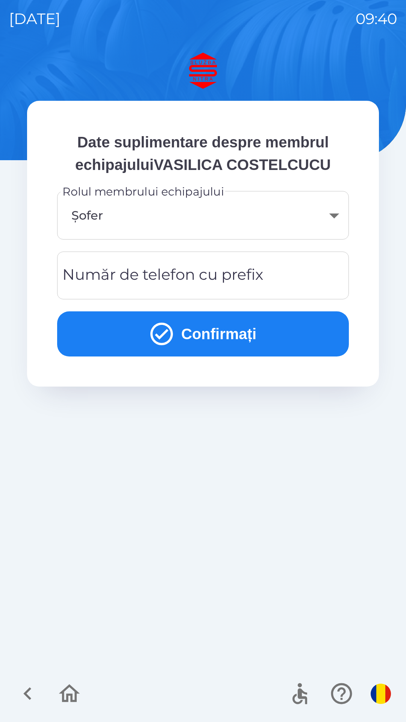
click at [213, 335] on button "Confirmați" at bounding box center [203, 333] width 292 height 45
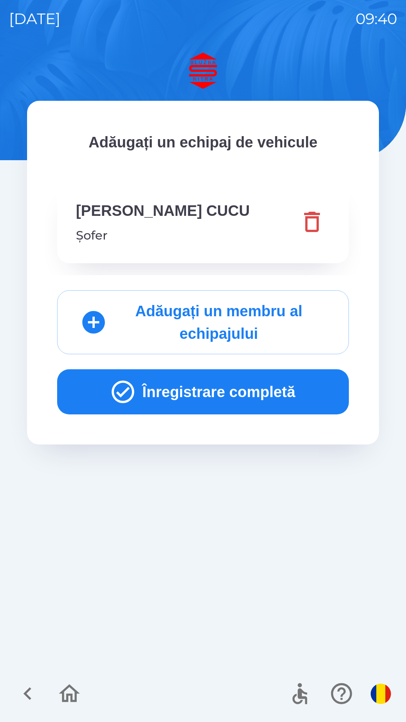
click at [247, 392] on button "Înregistrare completă" at bounding box center [203, 391] width 292 height 45
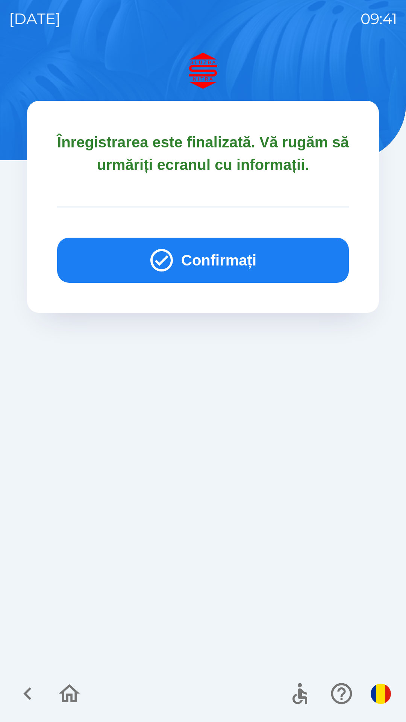
click at [381, 702] on img "button" at bounding box center [381, 694] width 20 height 20
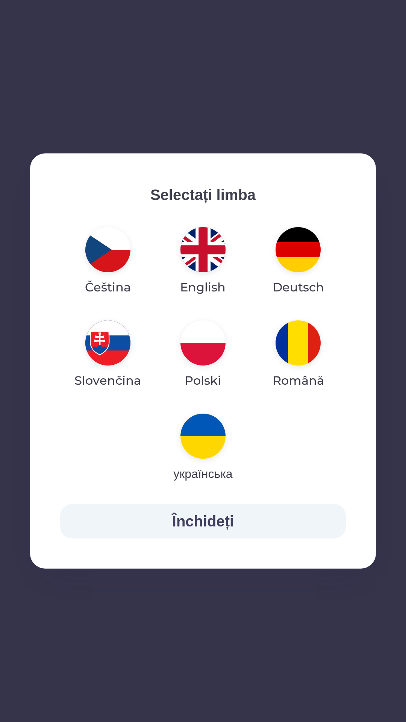
click at [127, 255] on img "button" at bounding box center [107, 249] width 45 height 45
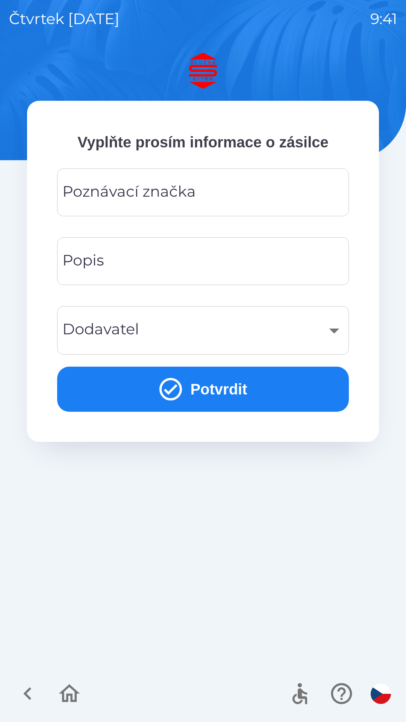
click at [209, 191] on input "Poznávací značka" at bounding box center [203, 193] width 274 height 30
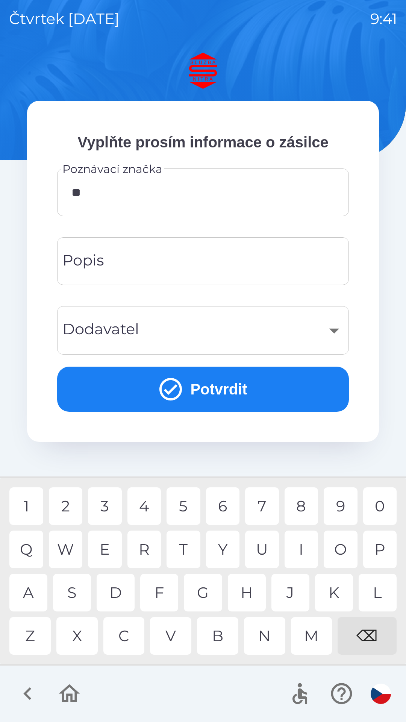
click at [106, 541] on div "E" at bounding box center [105, 550] width 34 height 38
click at [64, 500] on div "2" at bounding box center [66, 506] width 34 height 38
click at [68, 499] on div "2" at bounding box center [66, 506] width 34 height 38
click at [261, 498] on div "7" at bounding box center [262, 506] width 34 height 38
type input "*******"
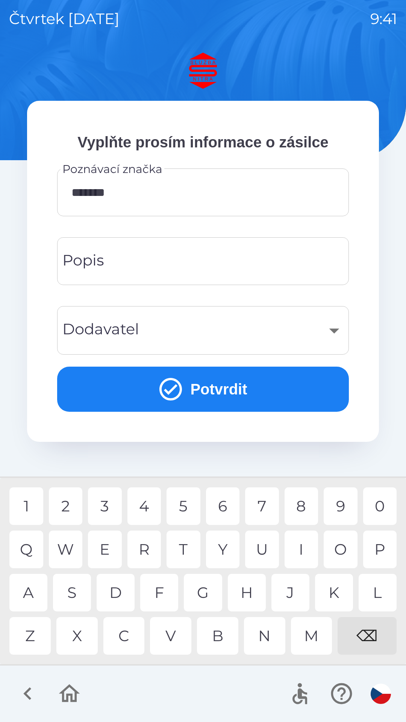
click at [182, 255] on input "Popis" at bounding box center [203, 261] width 274 height 30
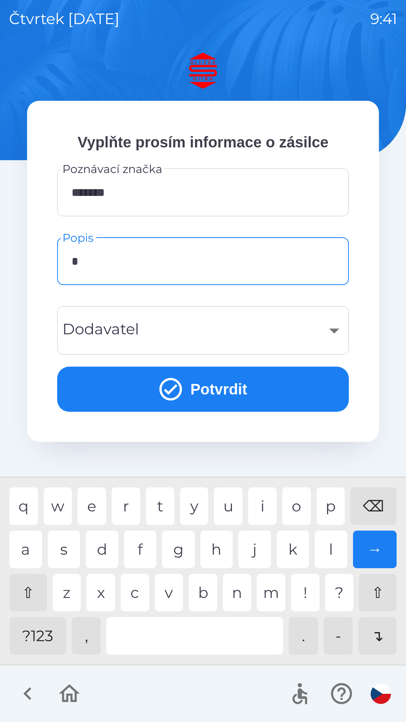
click at [229, 549] on div "h" at bounding box center [216, 550] width 33 height 38
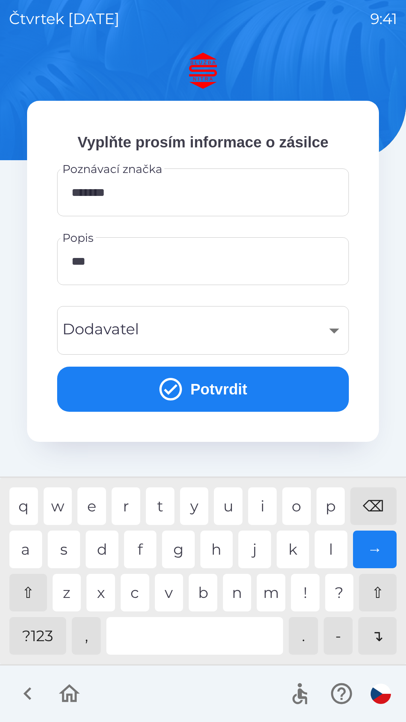
type input "****"
click at [201, 316] on div "​" at bounding box center [203, 330] width 274 height 30
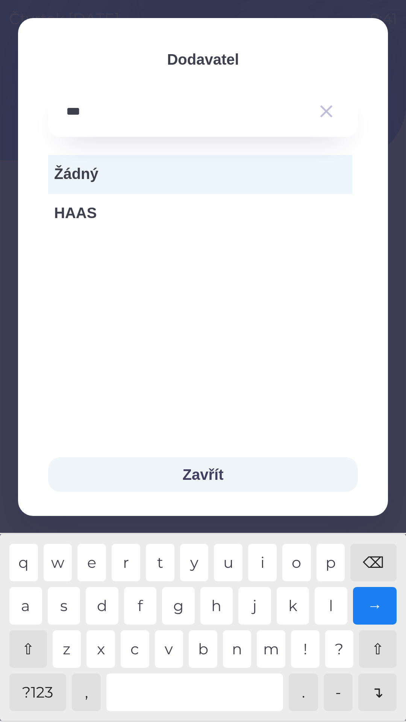
click at [28, 606] on div "a" at bounding box center [25, 606] width 33 height 38
type input "****"
click at [190, 201] on div "HAAS" at bounding box center [200, 213] width 304 height 38
type input "***"
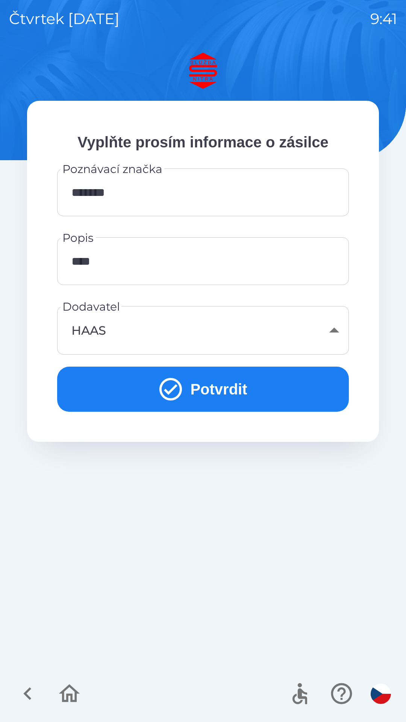
click at [292, 391] on button "Potvrdit" at bounding box center [203, 389] width 292 height 45
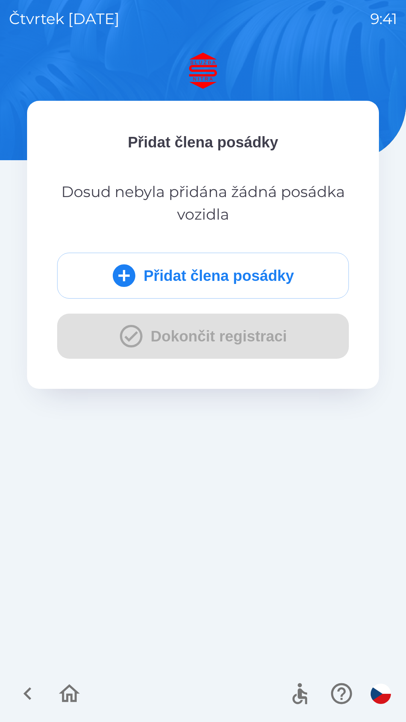
click at [263, 281] on button "Přidat člena posádky" at bounding box center [203, 276] width 292 height 46
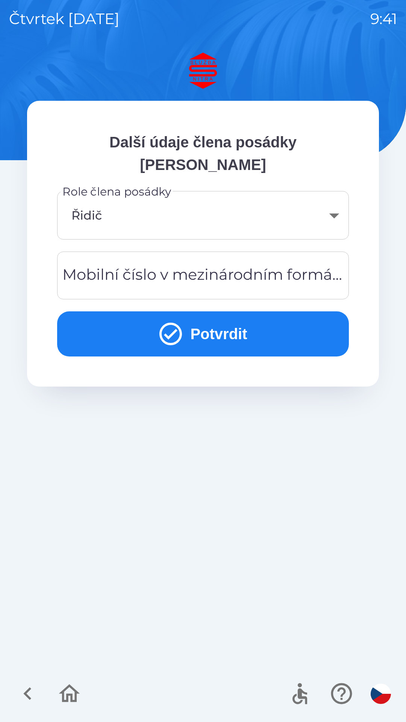
click at [215, 277] on div "Mobilní číslo v mezinárodním formátu Mobilní číslo v mezinárodním formátu" at bounding box center [203, 276] width 292 height 48
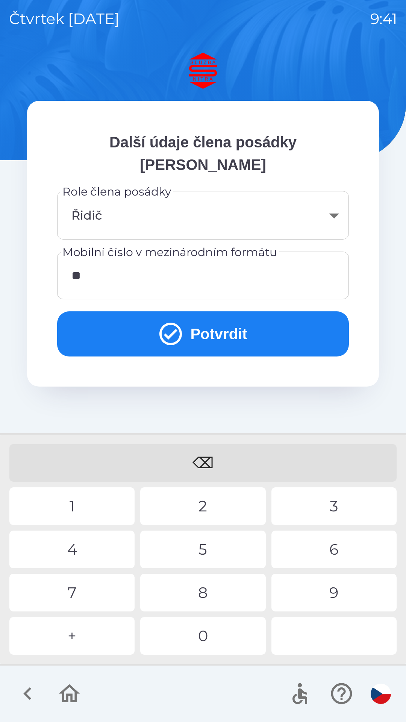
click at [109, 547] on div "4" at bounding box center [71, 550] width 125 height 38
click at [215, 632] on div "0" at bounding box center [202, 636] width 125 height 38
click at [320, 503] on div "3" at bounding box center [334, 506] width 125 height 38
click at [201, 516] on div "2" at bounding box center [202, 506] width 125 height 38
click at [100, 500] on div "1" at bounding box center [71, 506] width 125 height 38
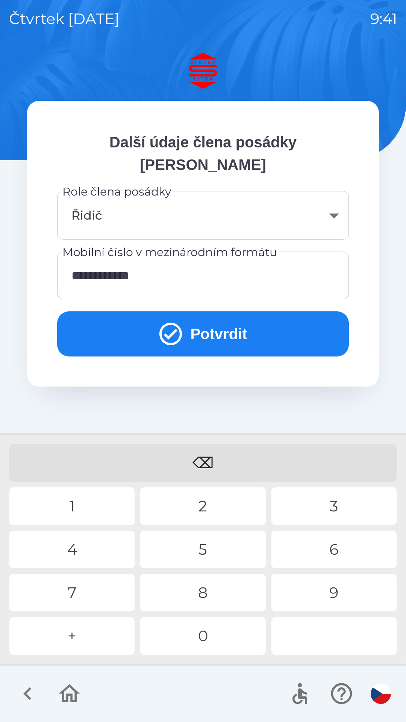
type input "**********"
click at [234, 330] on button "Potvrdit" at bounding box center [203, 333] width 292 height 45
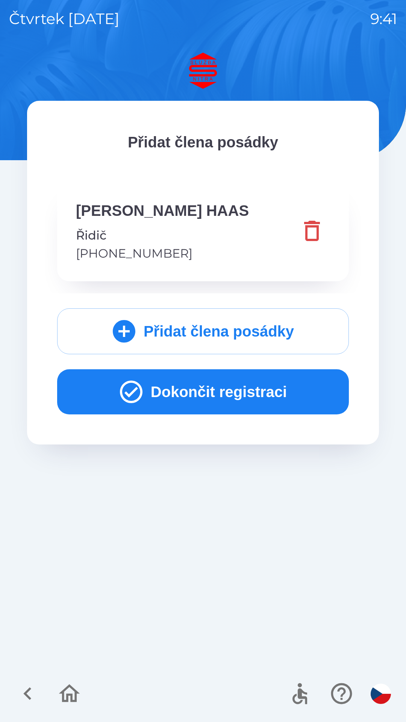
click at [231, 391] on button "Dokončit registraci" at bounding box center [203, 391] width 292 height 45
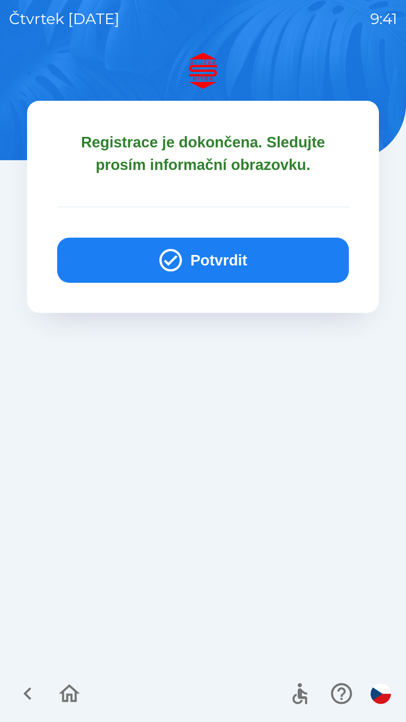
click at [254, 267] on button "Potvrdit" at bounding box center [203, 260] width 292 height 45
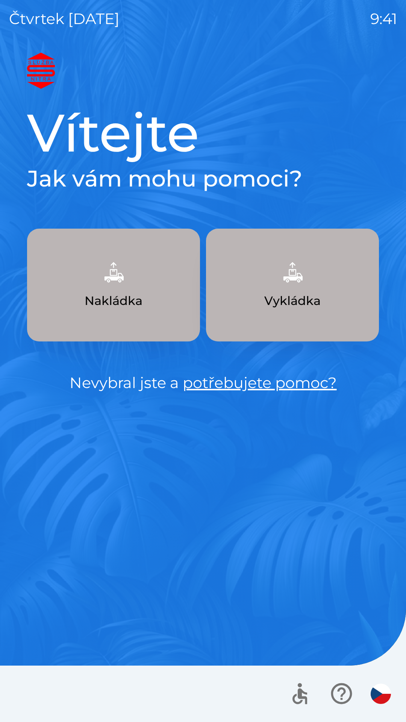
click at [171, 293] on button "Nakládka" at bounding box center [113, 285] width 173 height 113
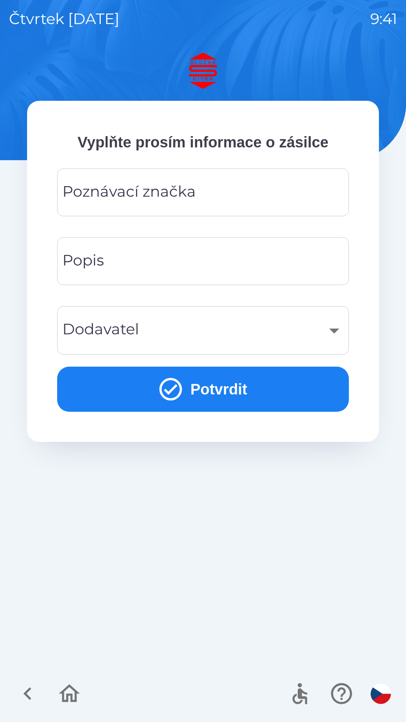
click at [210, 191] on input "Poznávací značka" at bounding box center [203, 193] width 274 height 30
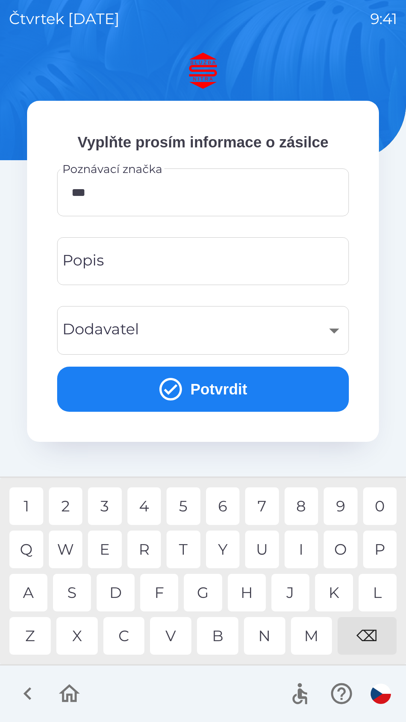
click at [65, 505] on div "2" at bounding box center [66, 506] width 34 height 38
type input "*******"
click at [243, 255] on input "Popis" at bounding box center [203, 261] width 274 height 30
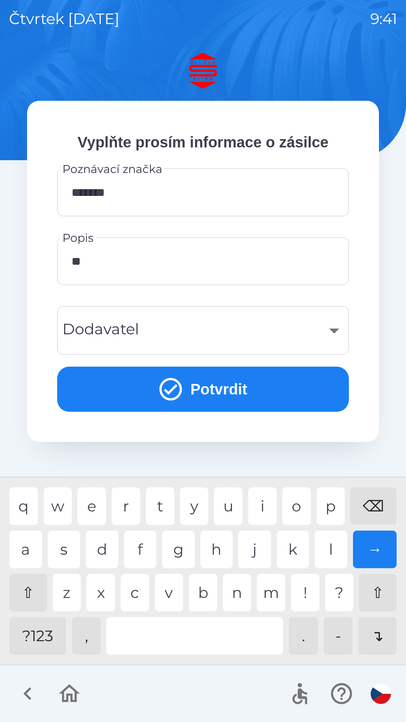
click at [30, 557] on div "a" at bounding box center [25, 550] width 33 height 38
type input "****"
click at [185, 325] on div "​" at bounding box center [203, 330] width 274 height 30
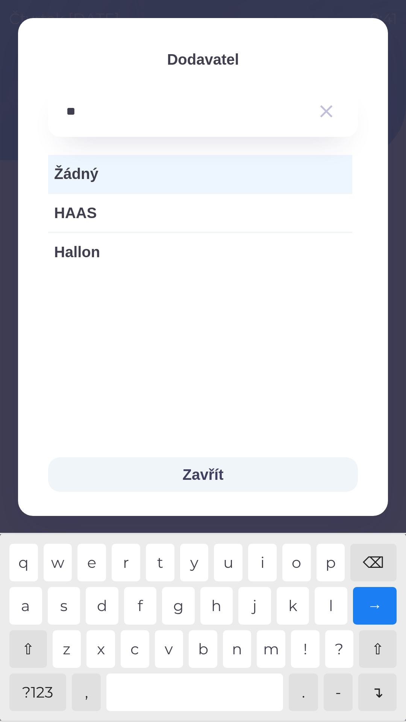
click at [31, 598] on div "a" at bounding box center [25, 606] width 33 height 38
type input "****"
click at [189, 213] on span "HAAS" at bounding box center [200, 213] width 292 height 23
type input "***"
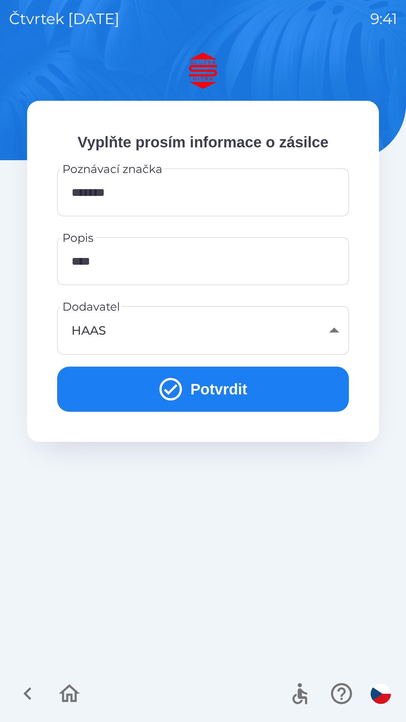
click at [256, 388] on button "Potvrdit" at bounding box center [203, 389] width 292 height 45
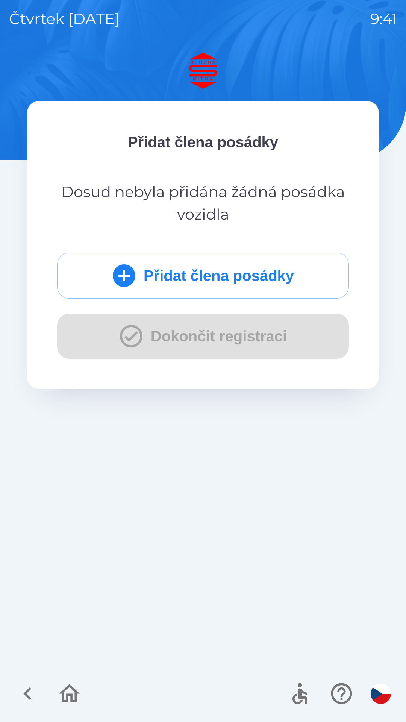
click at [259, 276] on button "Přidat člena posádky" at bounding box center [203, 276] width 292 height 46
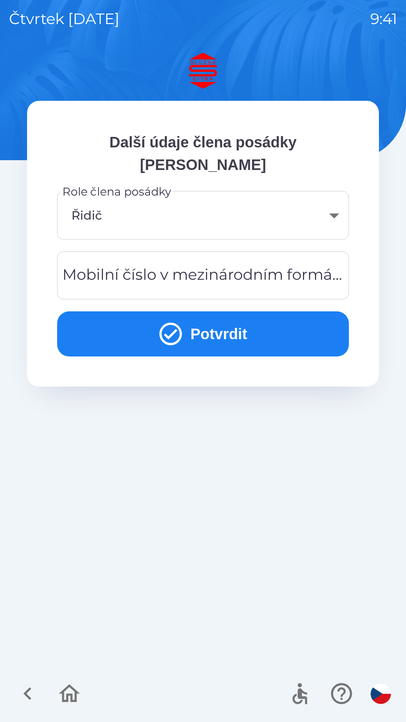
click at [220, 267] on div "Mobilní číslo v mezinárodním formátu Mobilní číslo v mezinárodním formátu" at bounding box center [203, 276] width 292 height 48
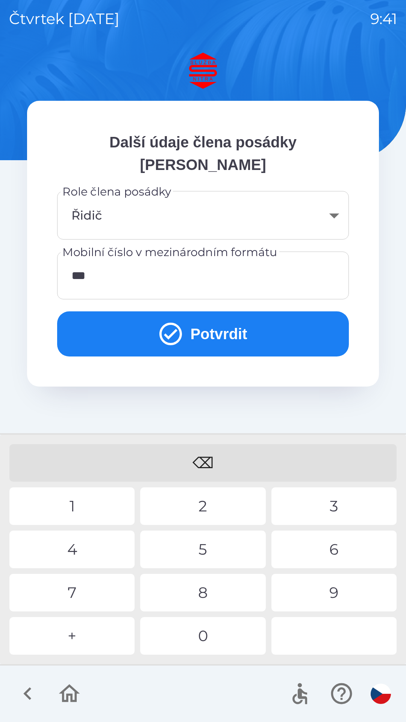
click at [199, 505] on div "2" at bounding box center [202, 506] width 125 height 38
click at [116, 517] on div "1" at bounding box center [71, 506] width 125 height 38
type input "**********"
click at [259, 316] on button "Potvrdit" at bounding box center [203, 333] width 292 height 45
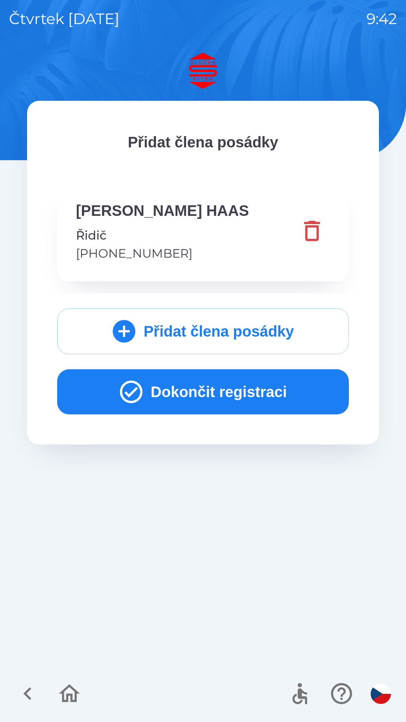
click at [260, 384] on button "Dokončit registraci" at bounding box center [203, 391] width 292 height 45
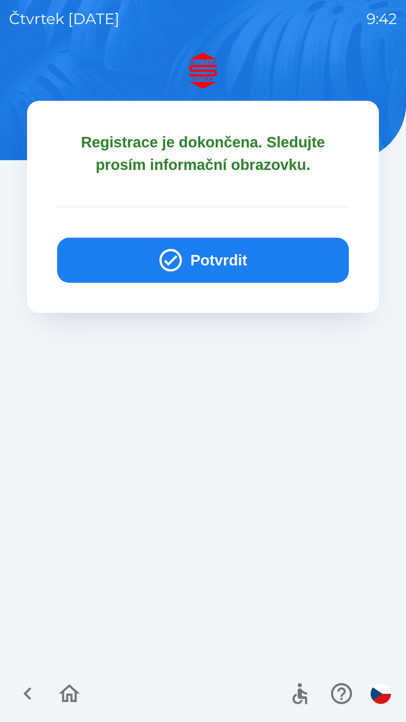
click at [221, 247] on button "Potvrdit" at bounding box center [203, 260] width 292 height 45
